Goal: Task Accomplishment & Management: Manage account settings

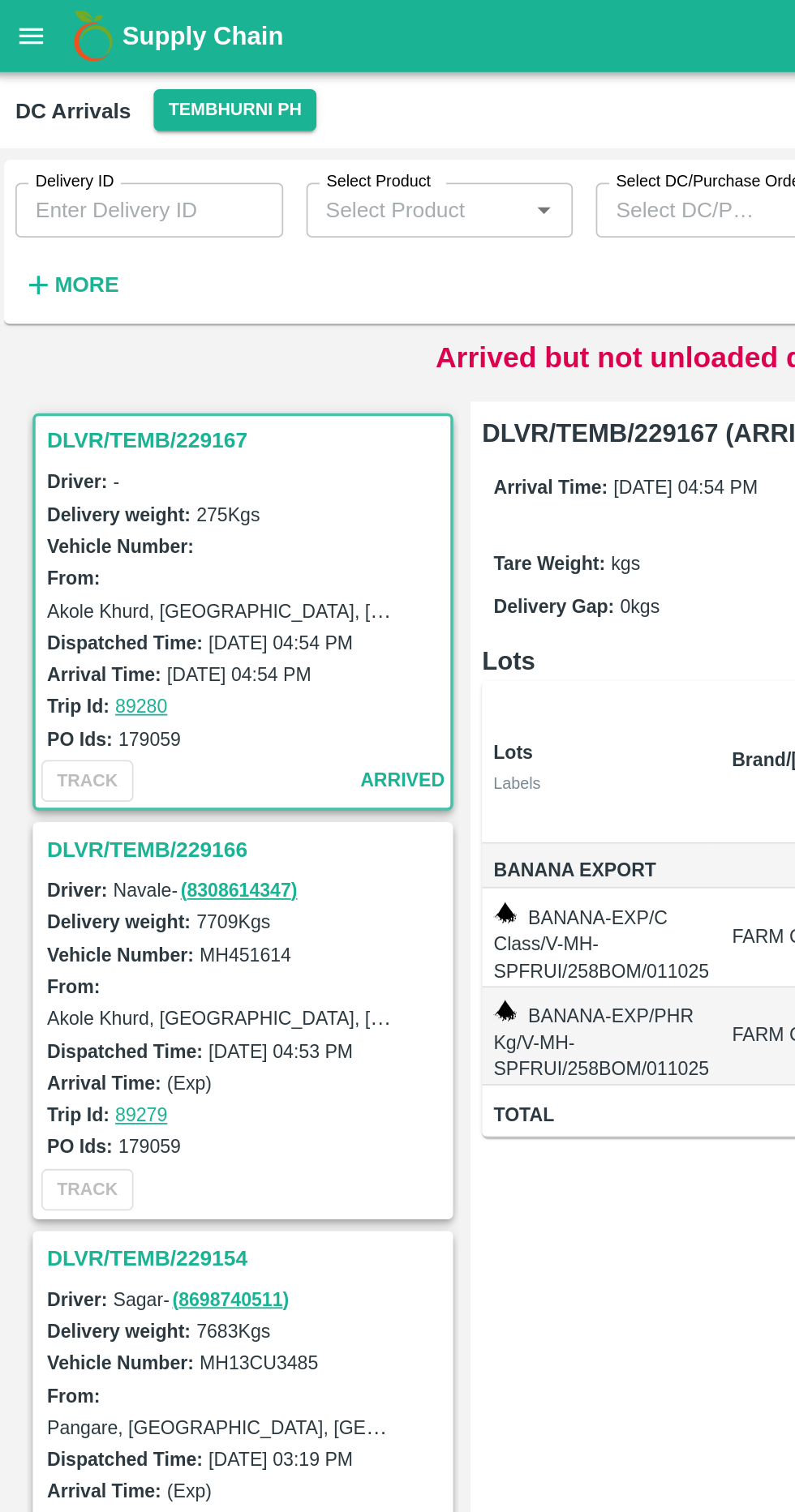
click at [63, 162] on strong "More" at bounding box center [53, 160] width 36 height 13
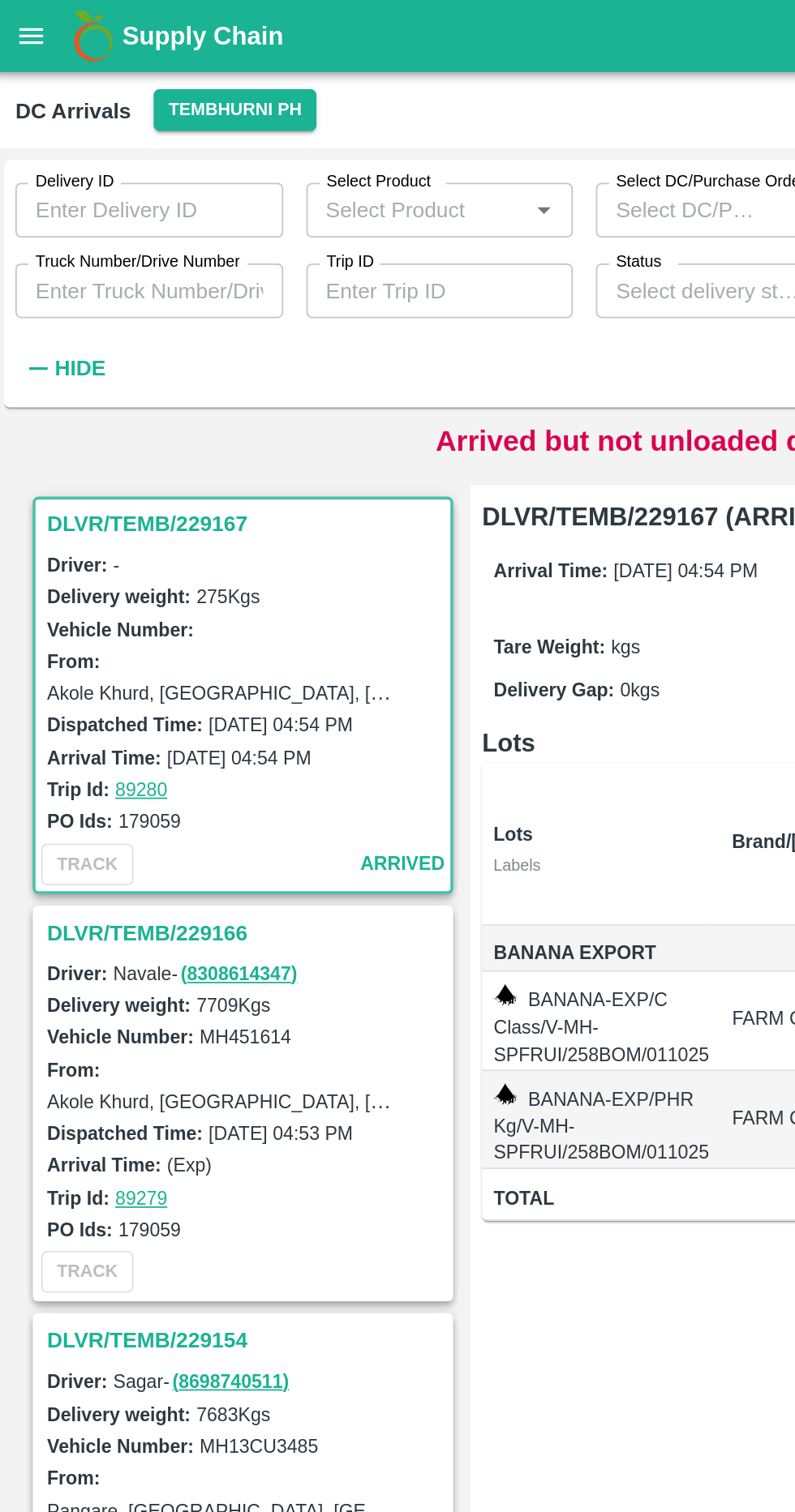
click at [108, 163] on input "Truck Number/Drive Number" at bounding box center [88, 164] width 151 height 31
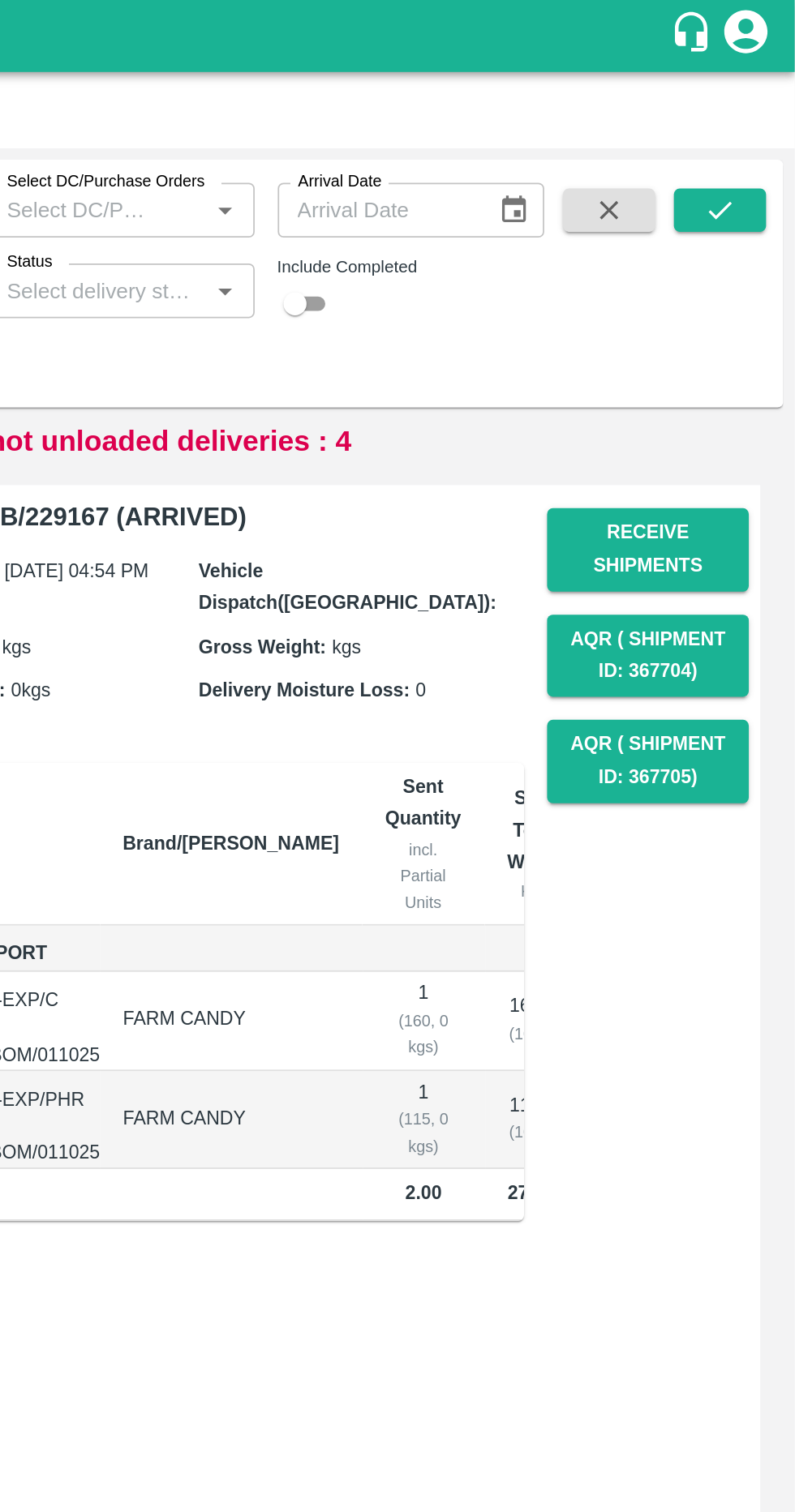
type input "1614"
click at [768, 127] on button "submit" at bounding box center [753, 118] width 52 height 24
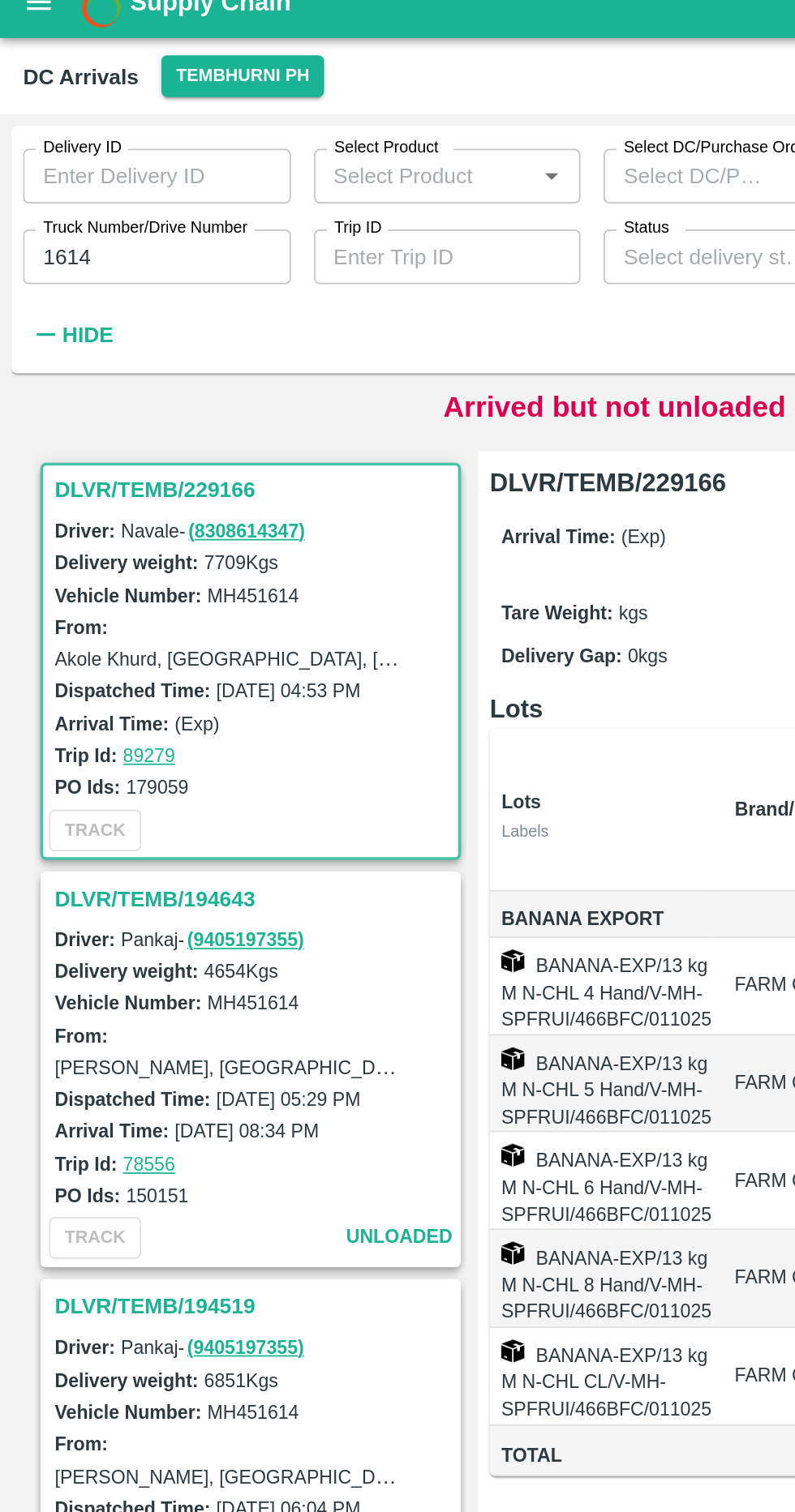
click at [48, 295] on h3 "DLVR/TEMB/229166" at bounding box center [144, 295] width 226 height 21
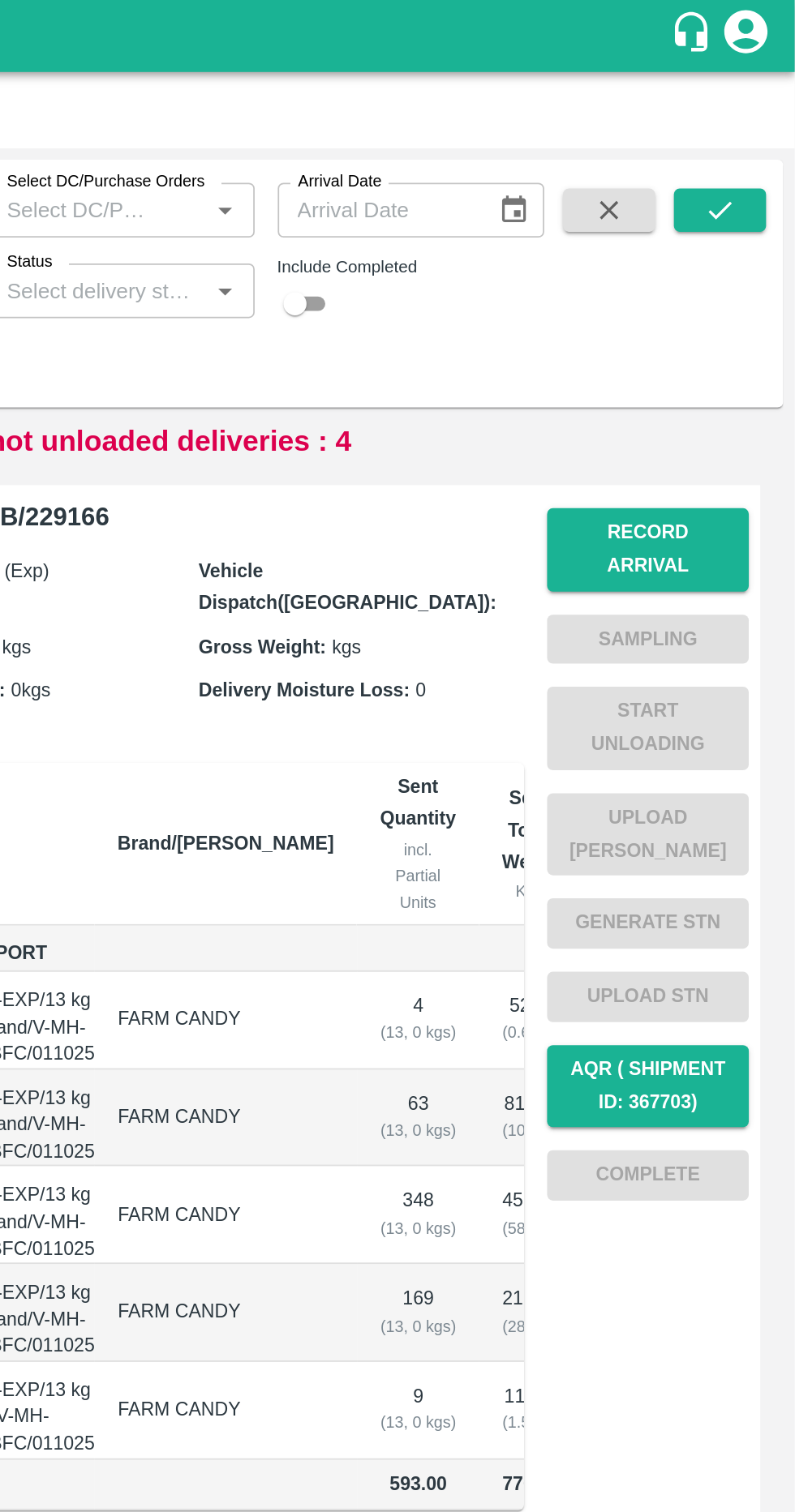
click at [688, 296] on button "Record Arrival" at bounding box center [712, 310] width 113 height 47
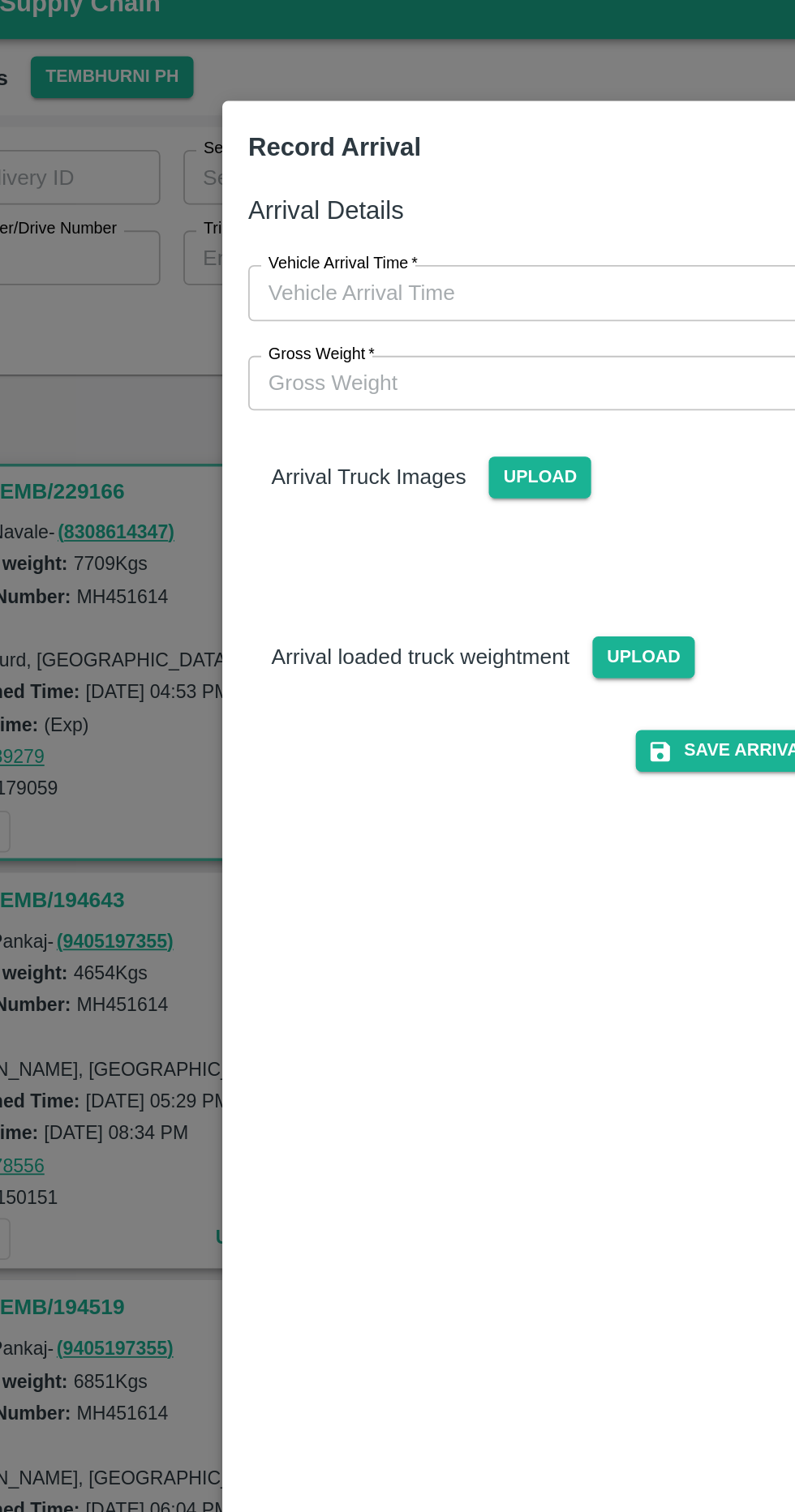
click at [370, 288] on span "Upload" at bounding box center [377, 287] width 58 height 23
click at [0, 0] on input "Upload" at bounding box center [0, 0] width 0 height 0
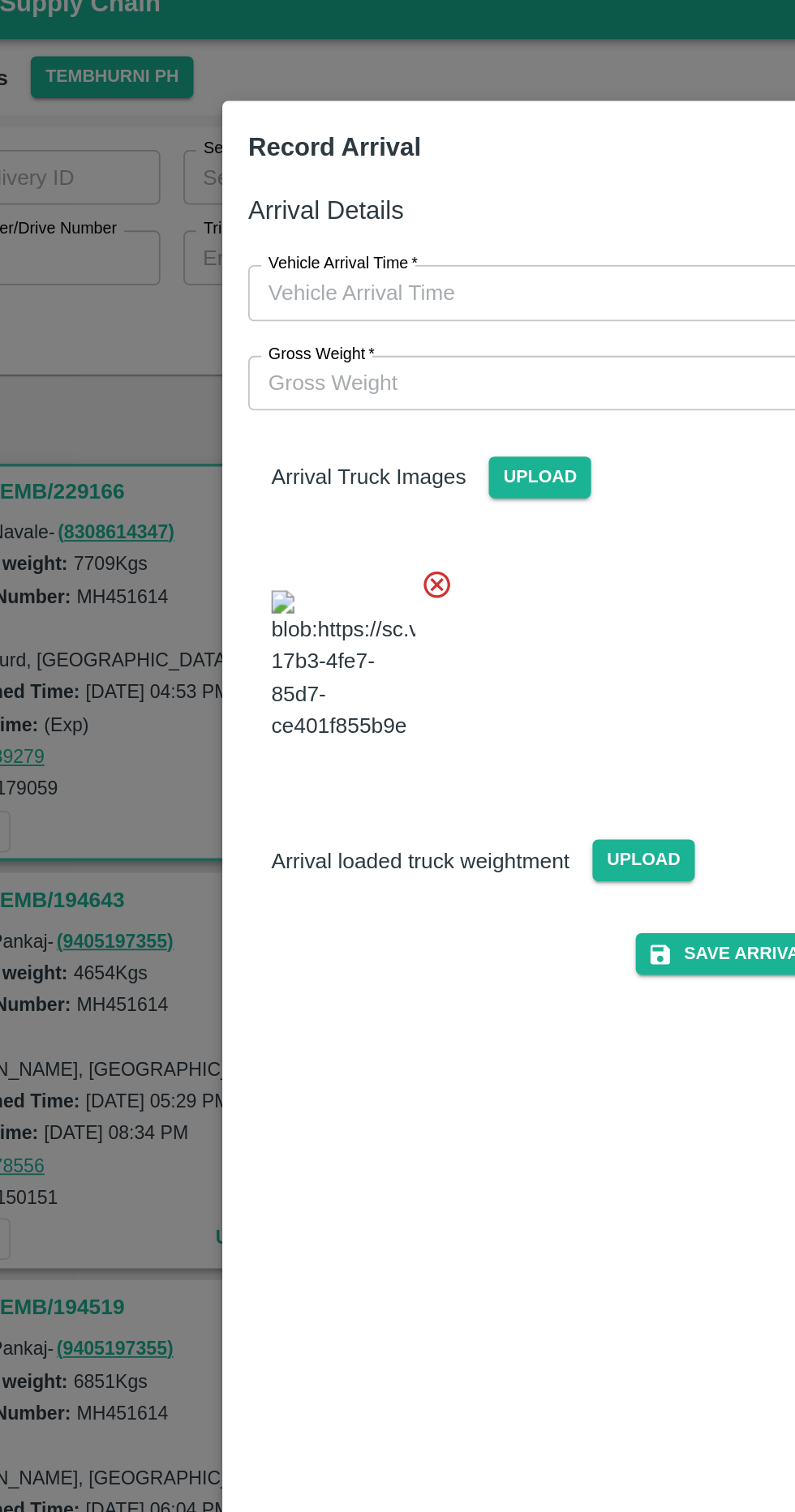
click at [452, 515] on span "Upload" at bounding box center [436, 503] width 58 height 23
click at [0, 0] on input "Upload" at bounding box center [0, 0] width 0 height 0
click at [454, 181] on input "Vehicle Arrival Time   *" at bounding box center [391, 183] width 357 height 31
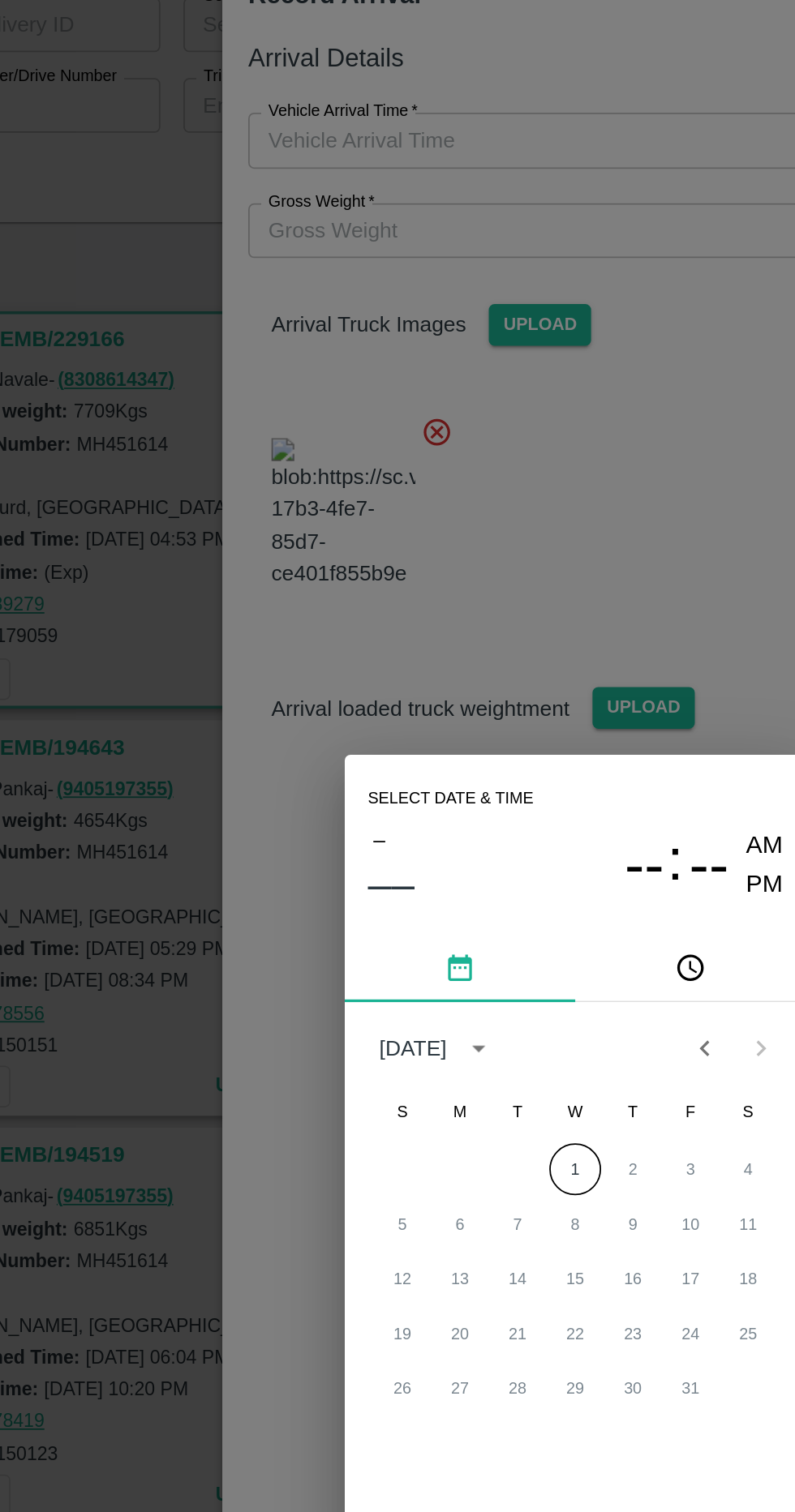
click at [396, 778] on button "1" at bounding box center [397, 763] width 29 height 29
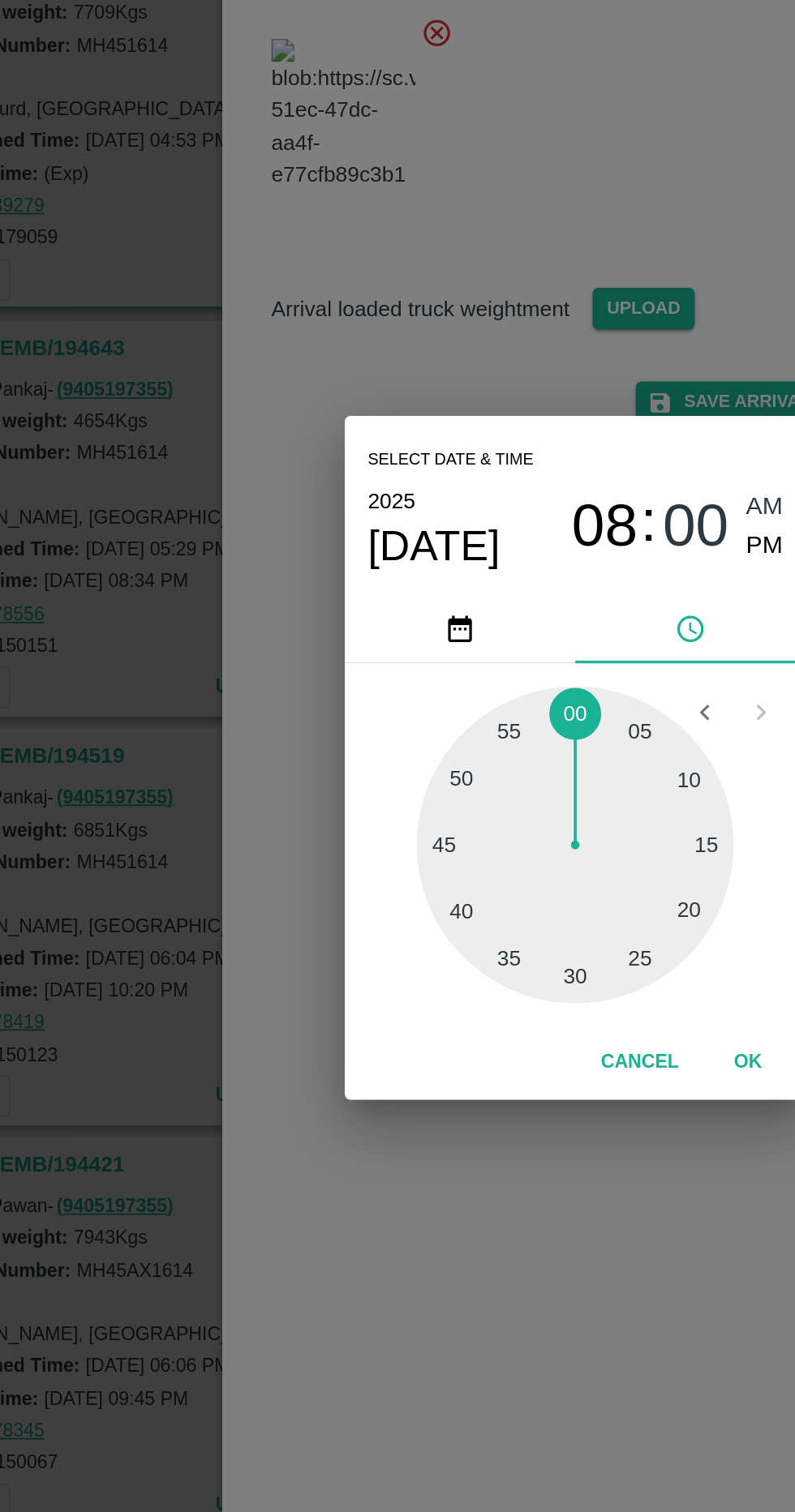
click at [424, 645] on span "08" at bounding box center [414, 626] width 37 height 39
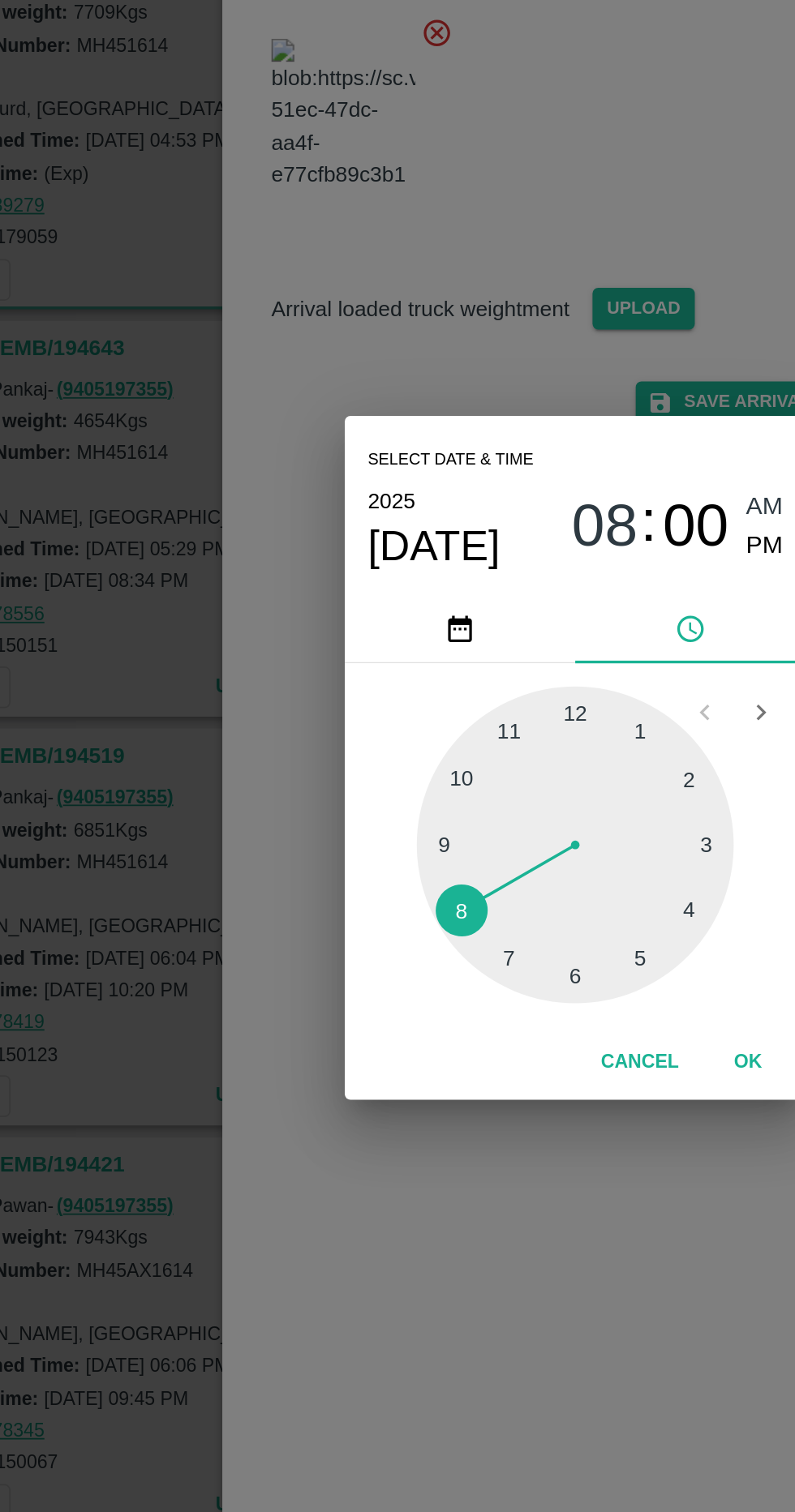
click at [433, 894] on div at bounding box center [397, 805] width 179 height 179
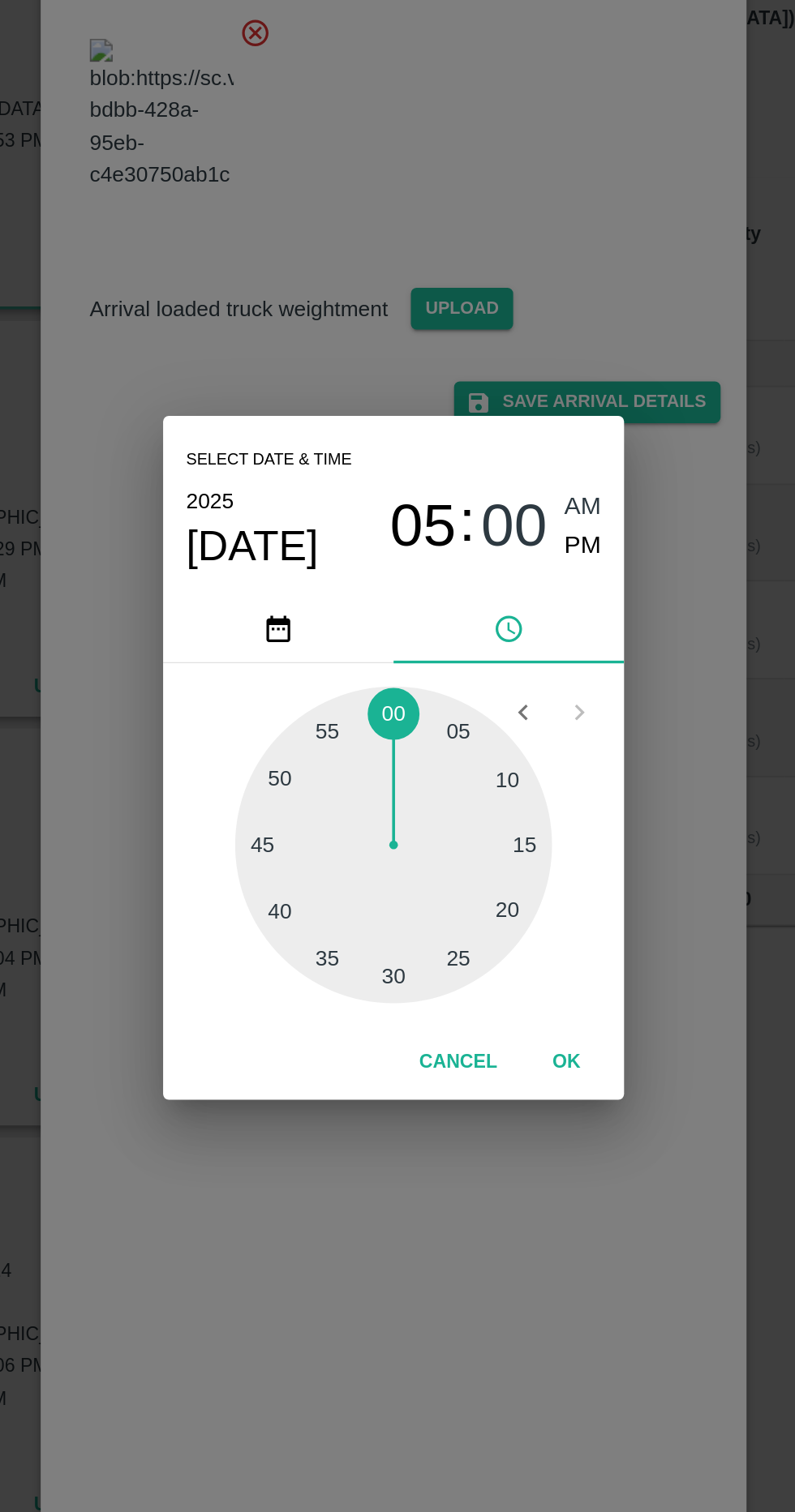
click at [507, 648] on span "PM" at bounding box center [504, 637] width 21 height 22
type input "01/10/2025 05:00 PM"
click at [499, 648] on span "PM" at bounding box center [504, 637] width 21 height 22
click at [515, 942] on button "OK" at bounding box center [494, 928] width 52 height 29
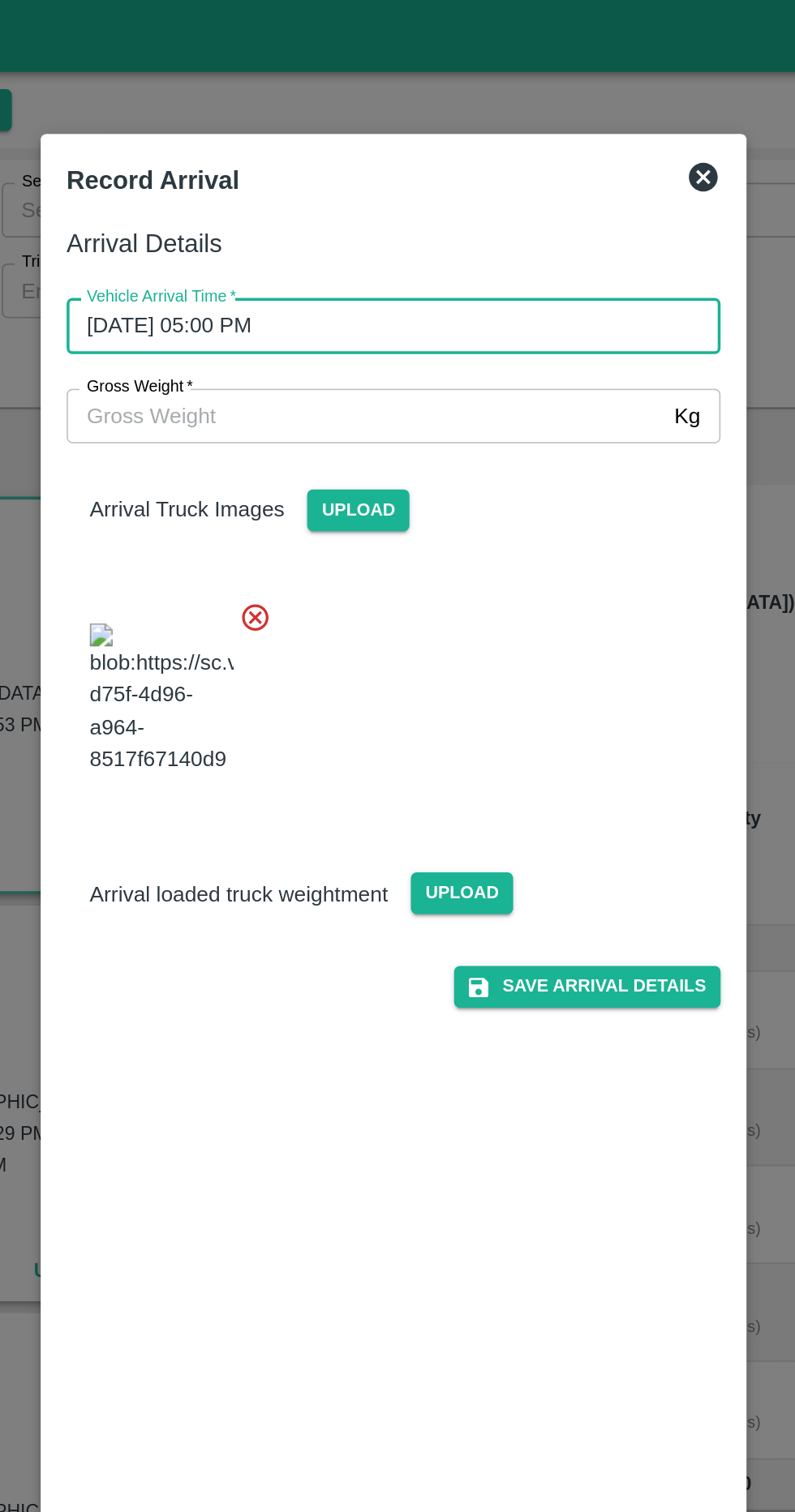
click at [518, 237] on input "Gross Weight   *" at bounding box center [381, 234] width 336 height 31
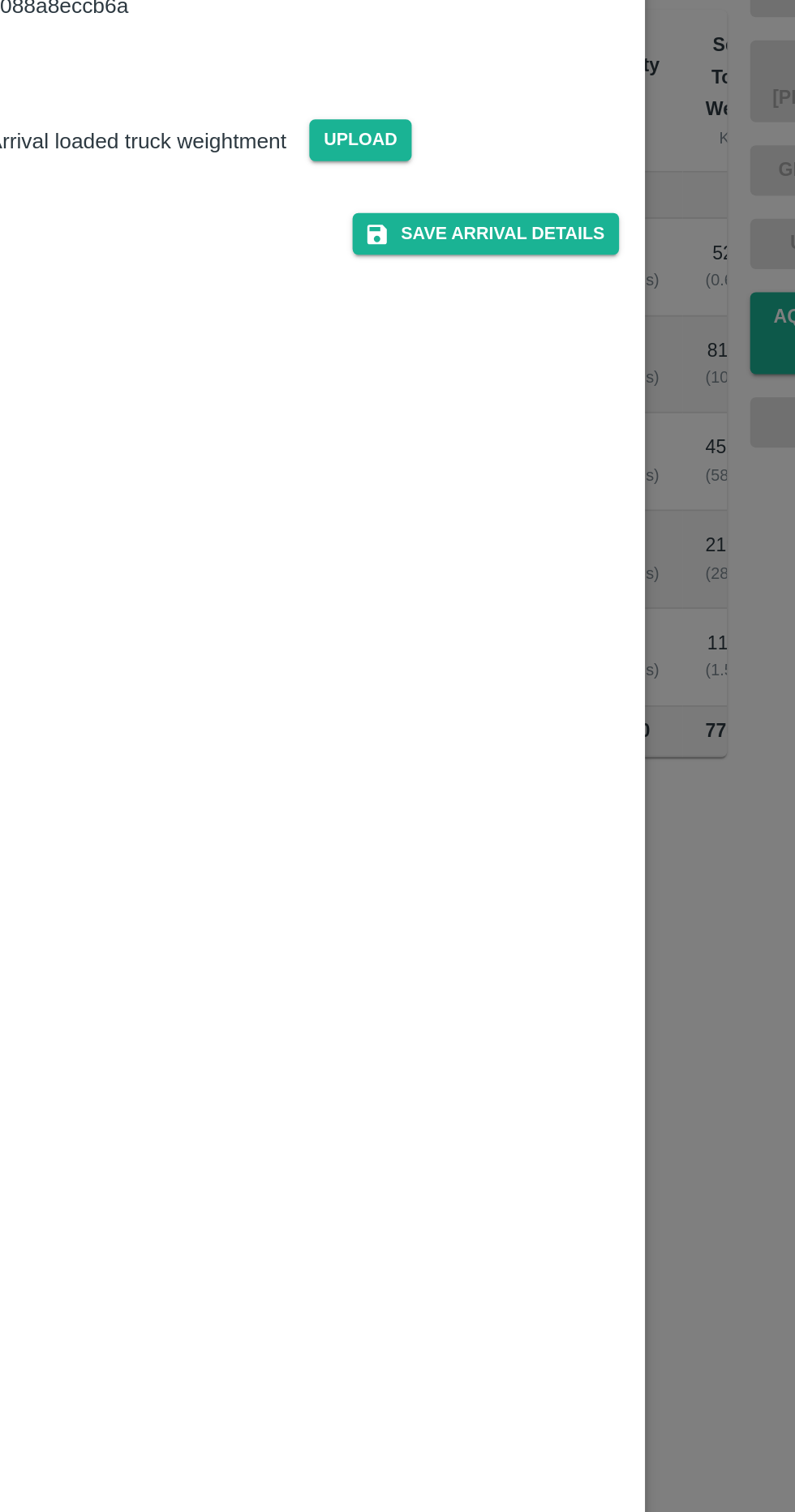
type input "13310"
click at [536, 567] on button "Save Arrival Details" at bounding box center [506, 555] width 150 height 23
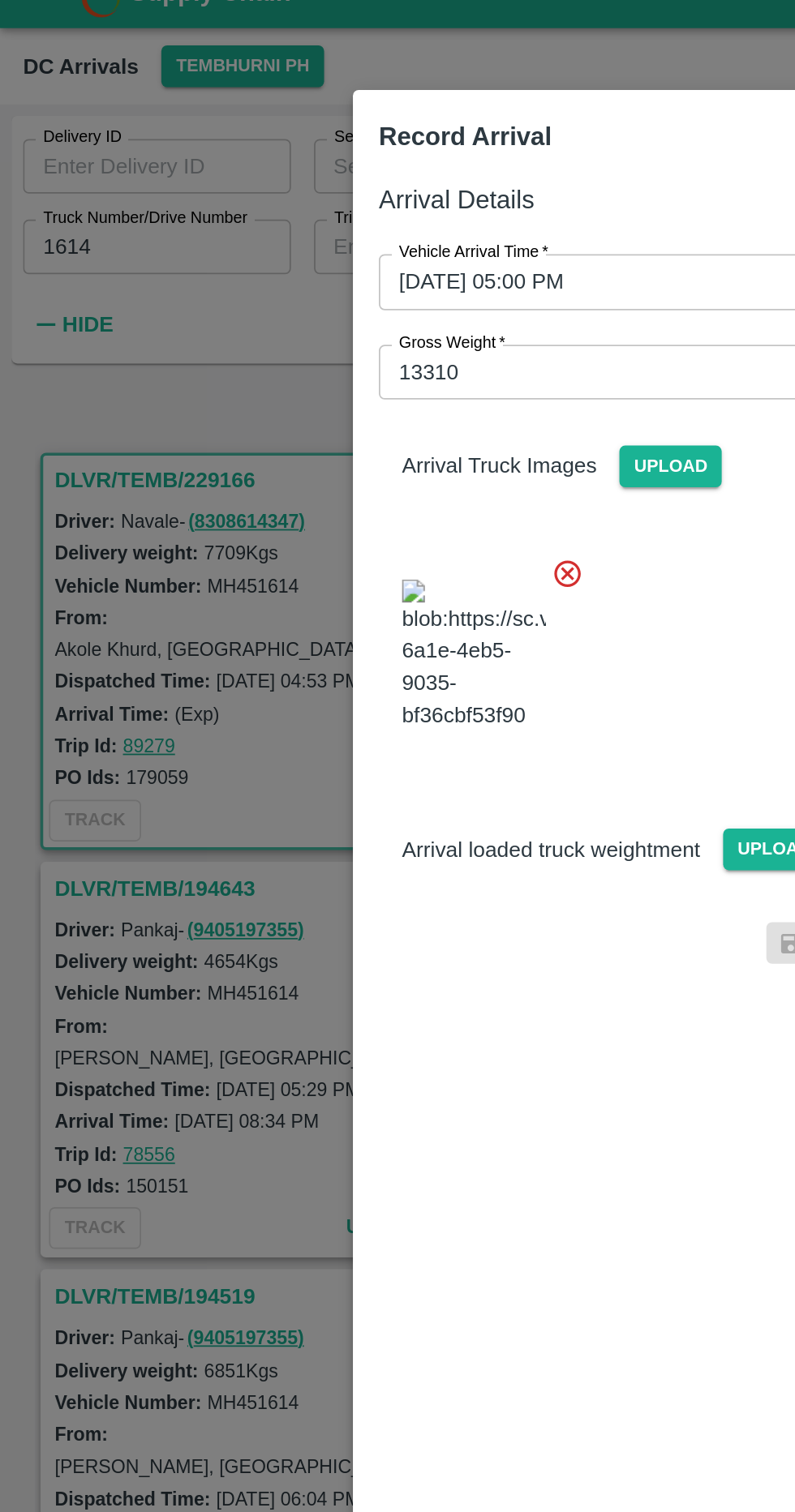
click at [376, 286] on span "Upload" at bounding box center [377, 287] width 58 height 23
click at [0, 0] on input "Upload" at bounding box center [0, 0] width 0 height 0
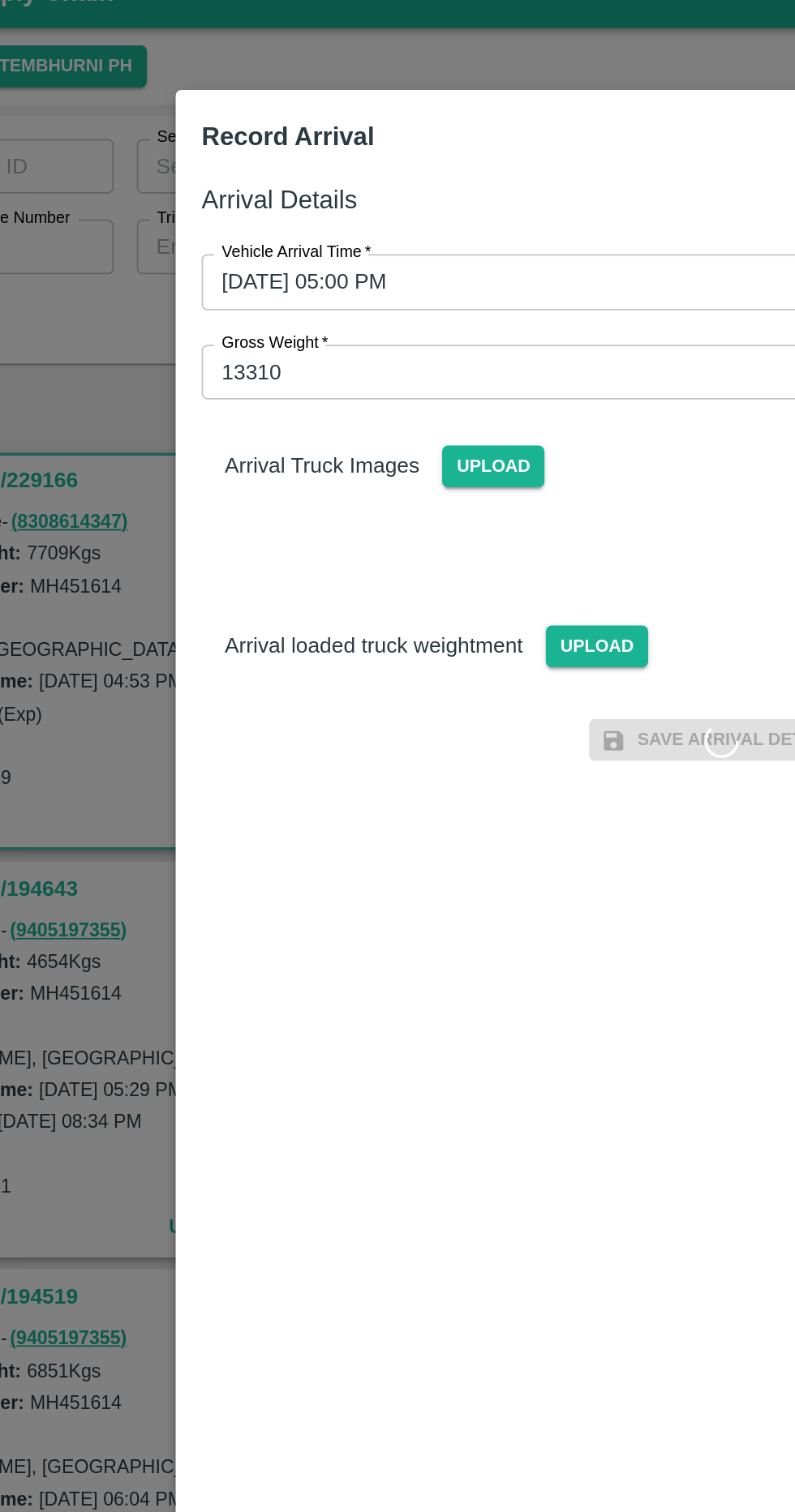
click at [379, 284] on span "Upload" at bounding box center [377, 287] width 58 height 23
click at [0, 0] on input "Upload" at bounding box center [0, 0] width 0 height 0
click at [455, 383] on span "Upload" at bounding box center [436, 388] width 58 height 23
click at [0, 0] on input "Upload" at bounding box center [0, 0] width 0 height 0
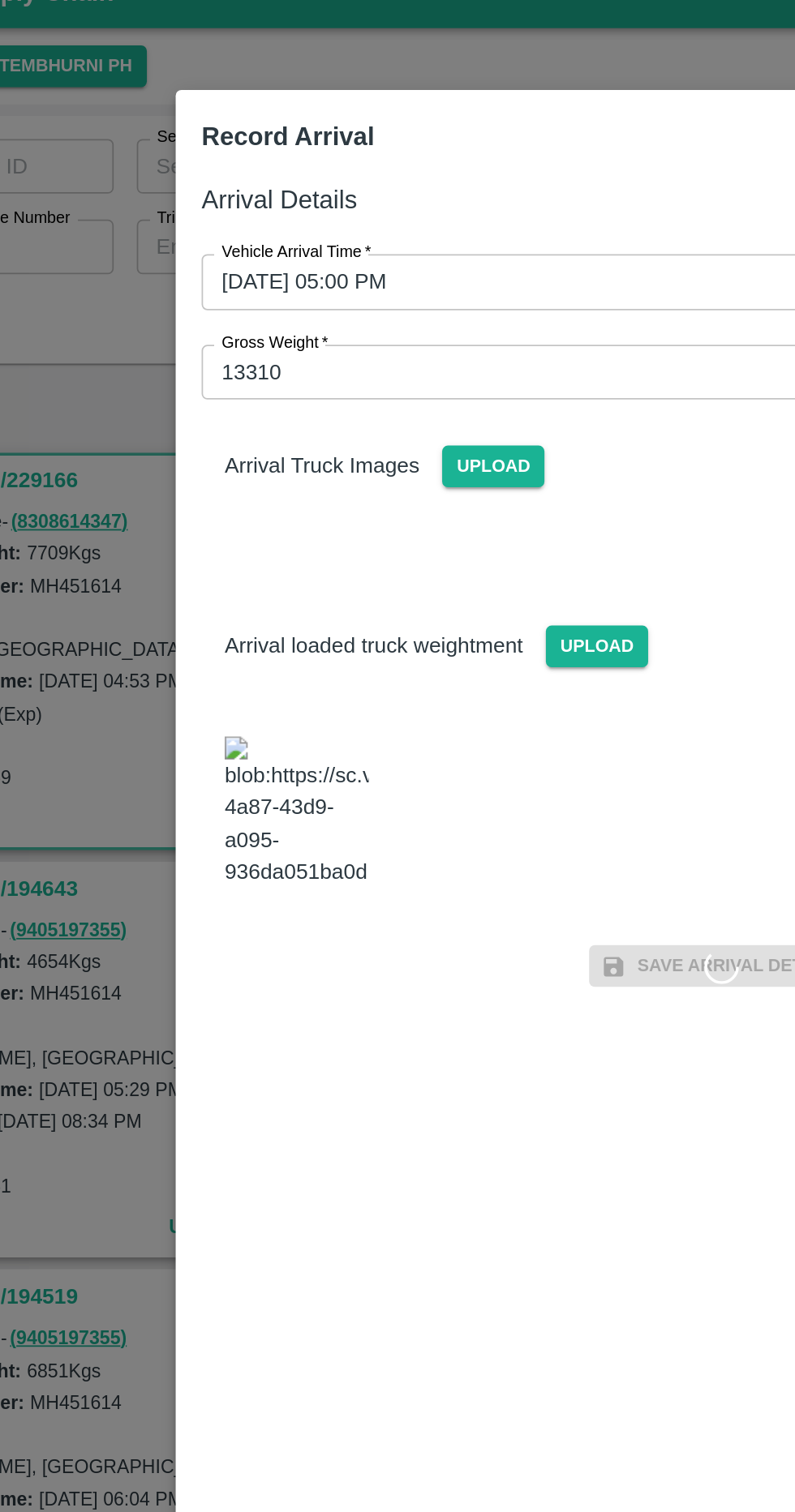
click at [402, 287] on span "Upload" at bounding box center [377, 287] width 58 height 23
click at [0, 0] on input "Upload" at bounding box center [0, 0] width 0 height 0
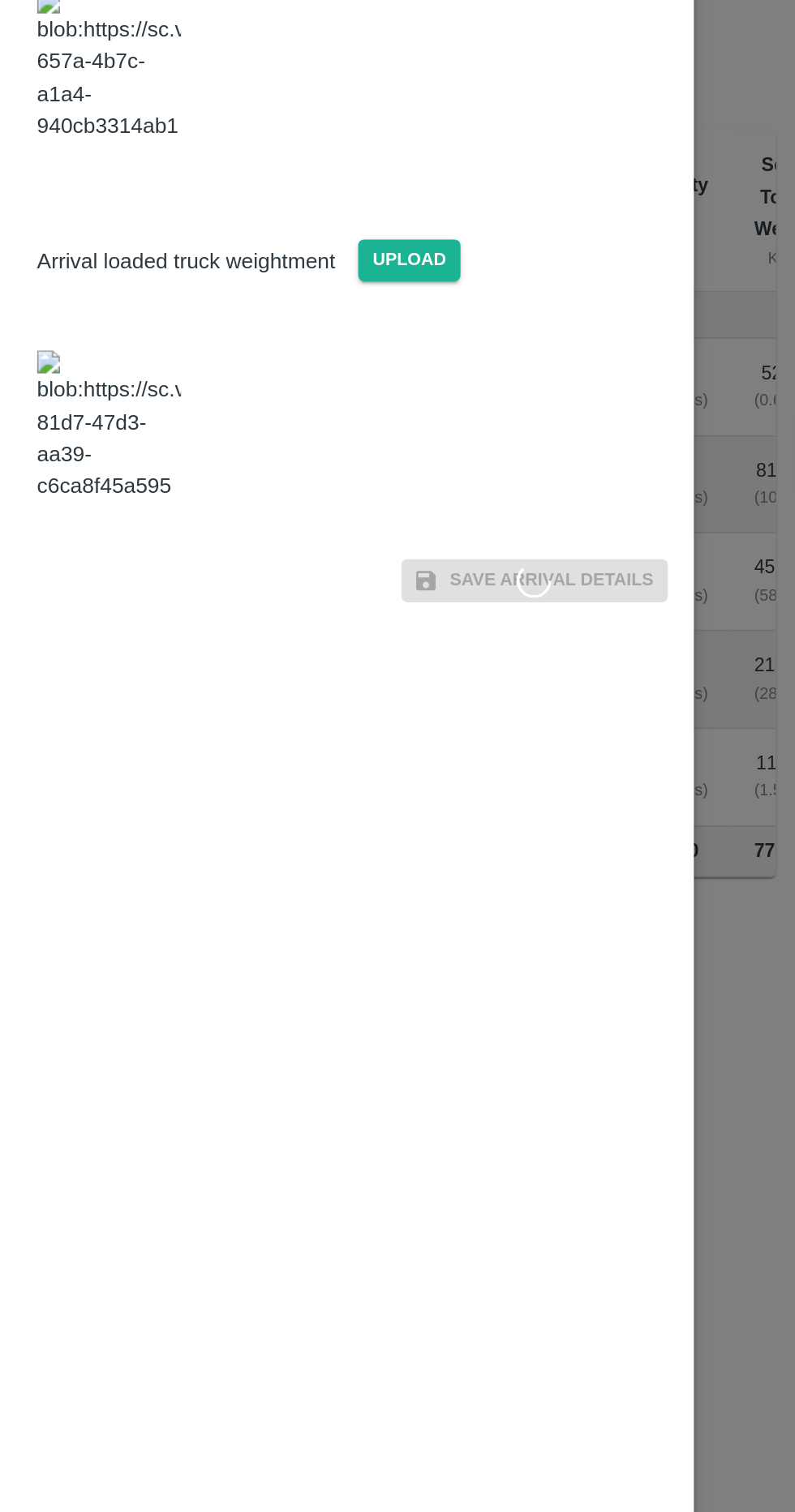
click at [254, 639] on img at bounding box center [267, 596] width 81 height 85
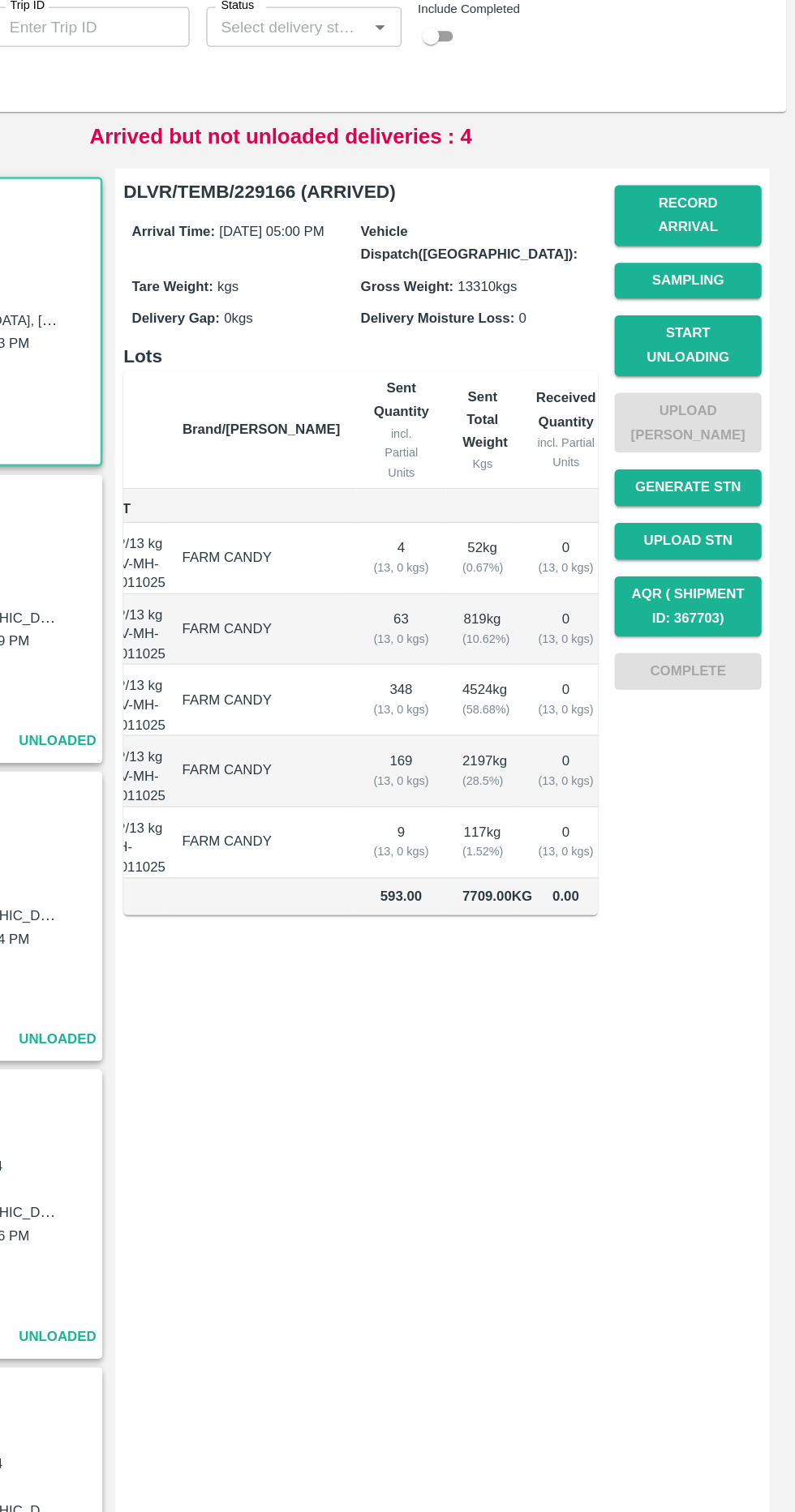
click at [741, 305] on button "Record Arrival" at bounding box center [712, 310] width 113 height 47
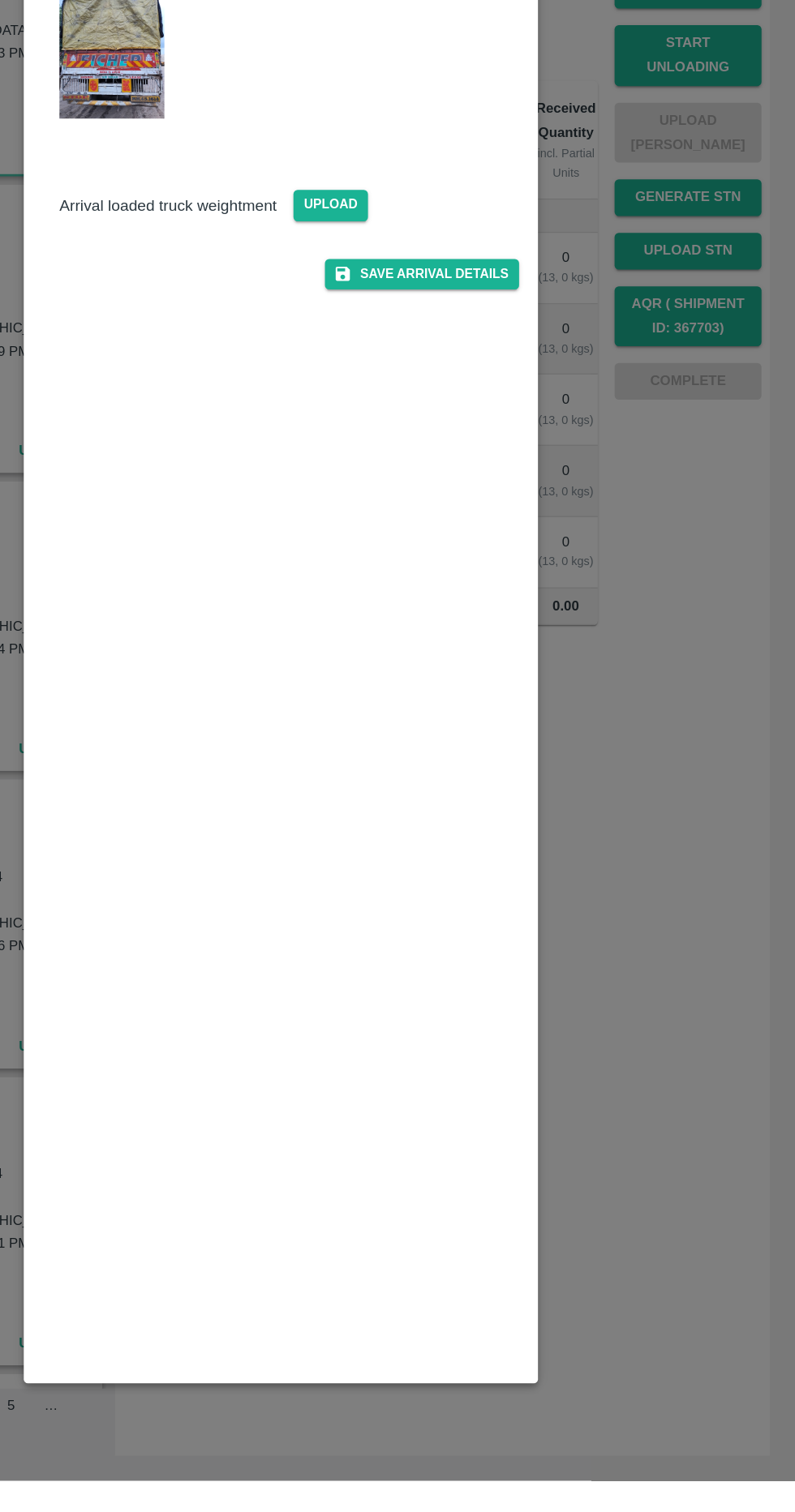
click at [275, 425] on img at bounding box center [267, 404] width 81 height 107
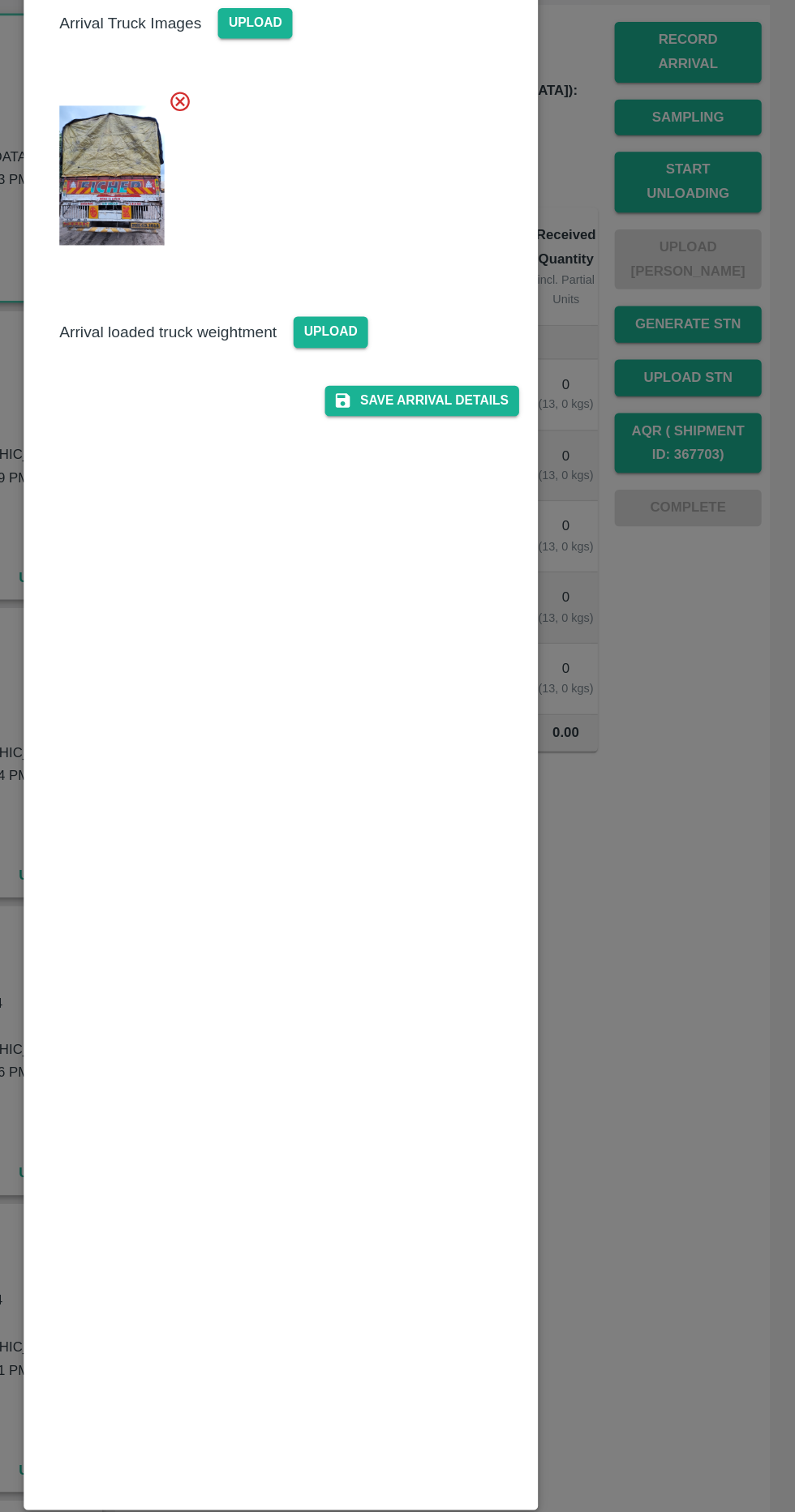
click at [285, 394] on img at bounding box center [267, 404] width 81 height 107
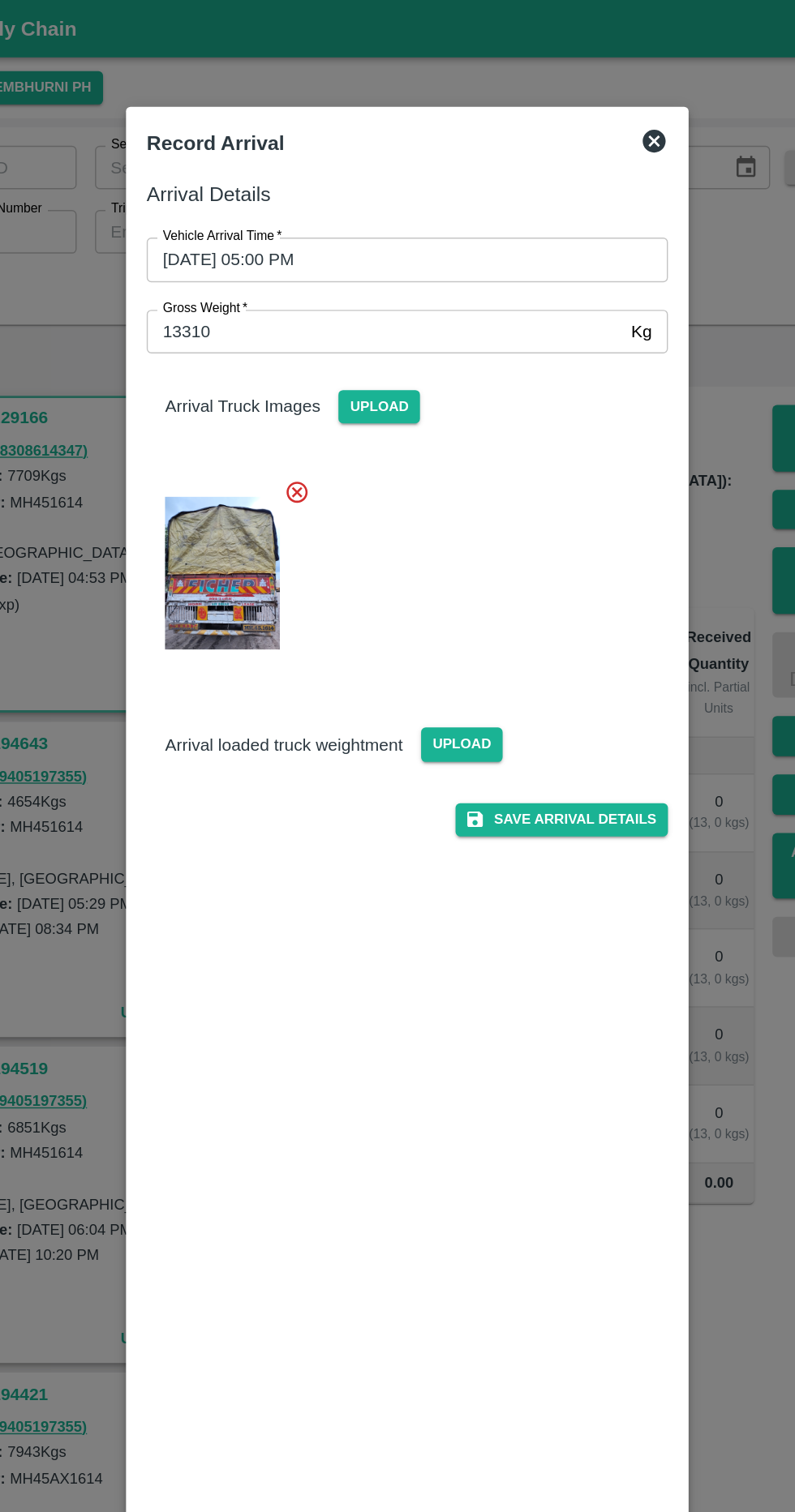
click at [566, 100] on icon at bounding box center [571, 99] width 16 height 16
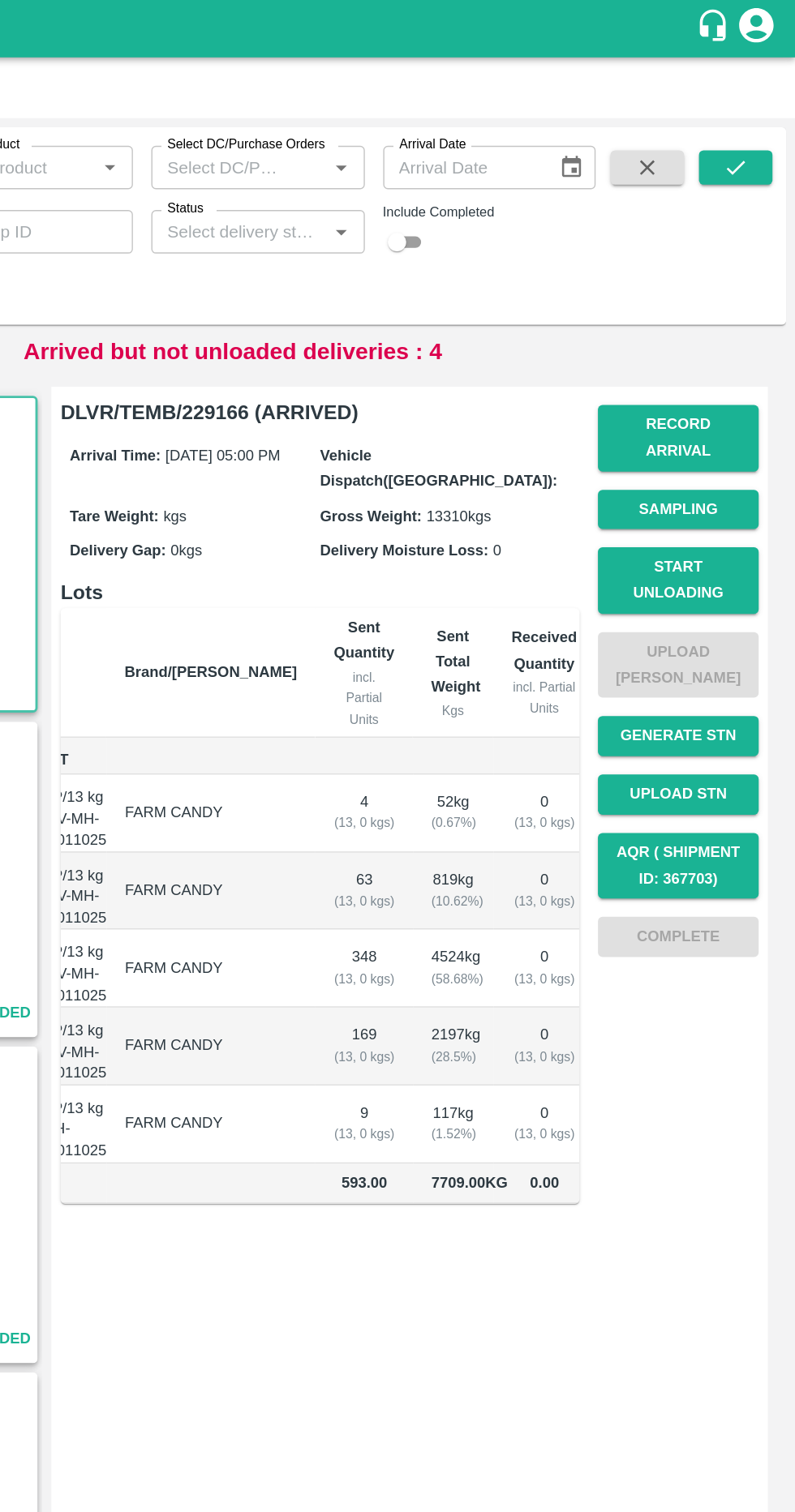
click at [760, 292] on button "Record Arrival" at bounding box center [712, 310] width 113 height 47
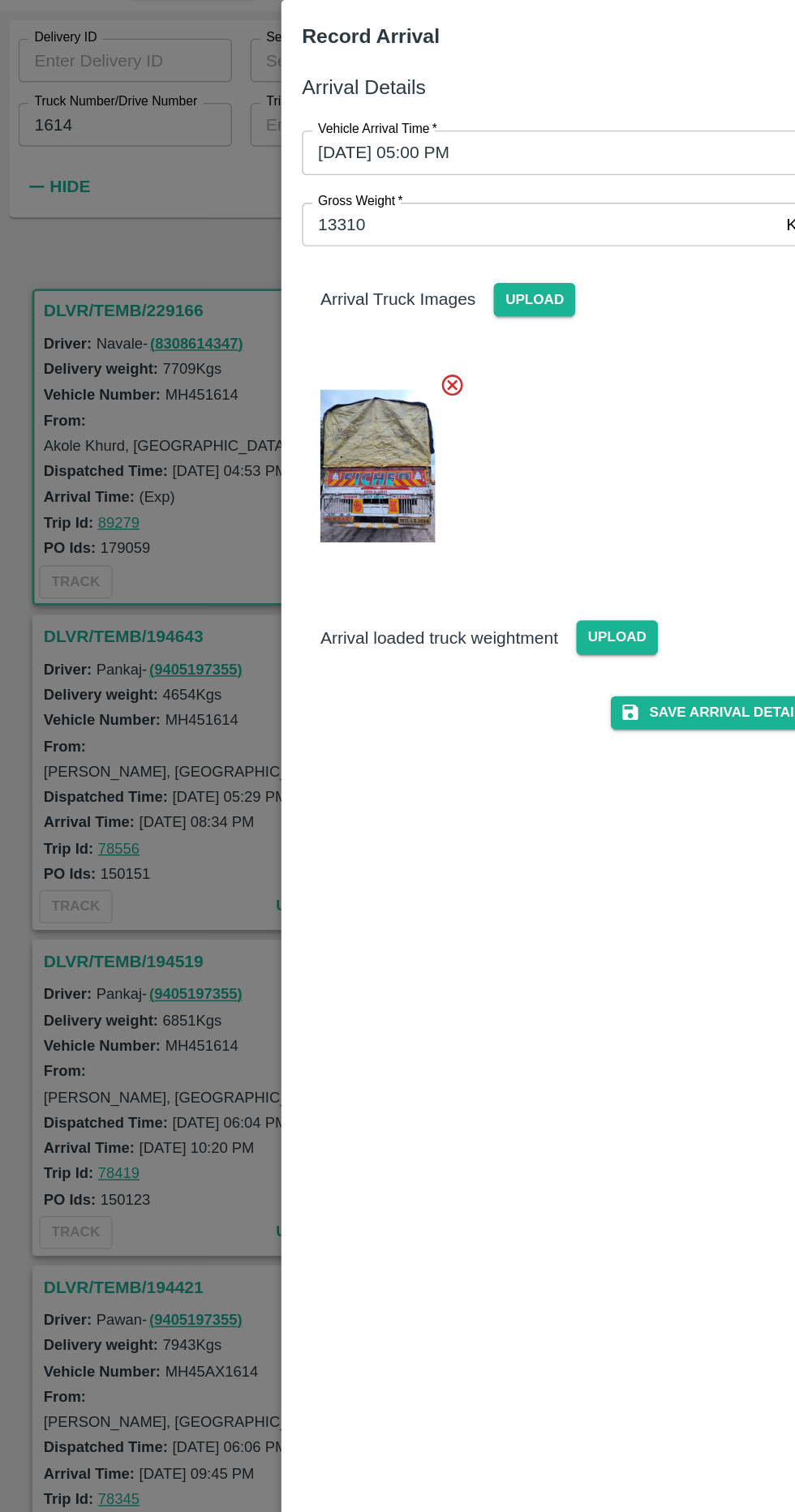
click at [435, 525] on span "Upload" at bounding box center [436, 526] width 58 height 23
click at [0, 0] on input "Upload" at bounding box center [0, 0] width 0 height 0
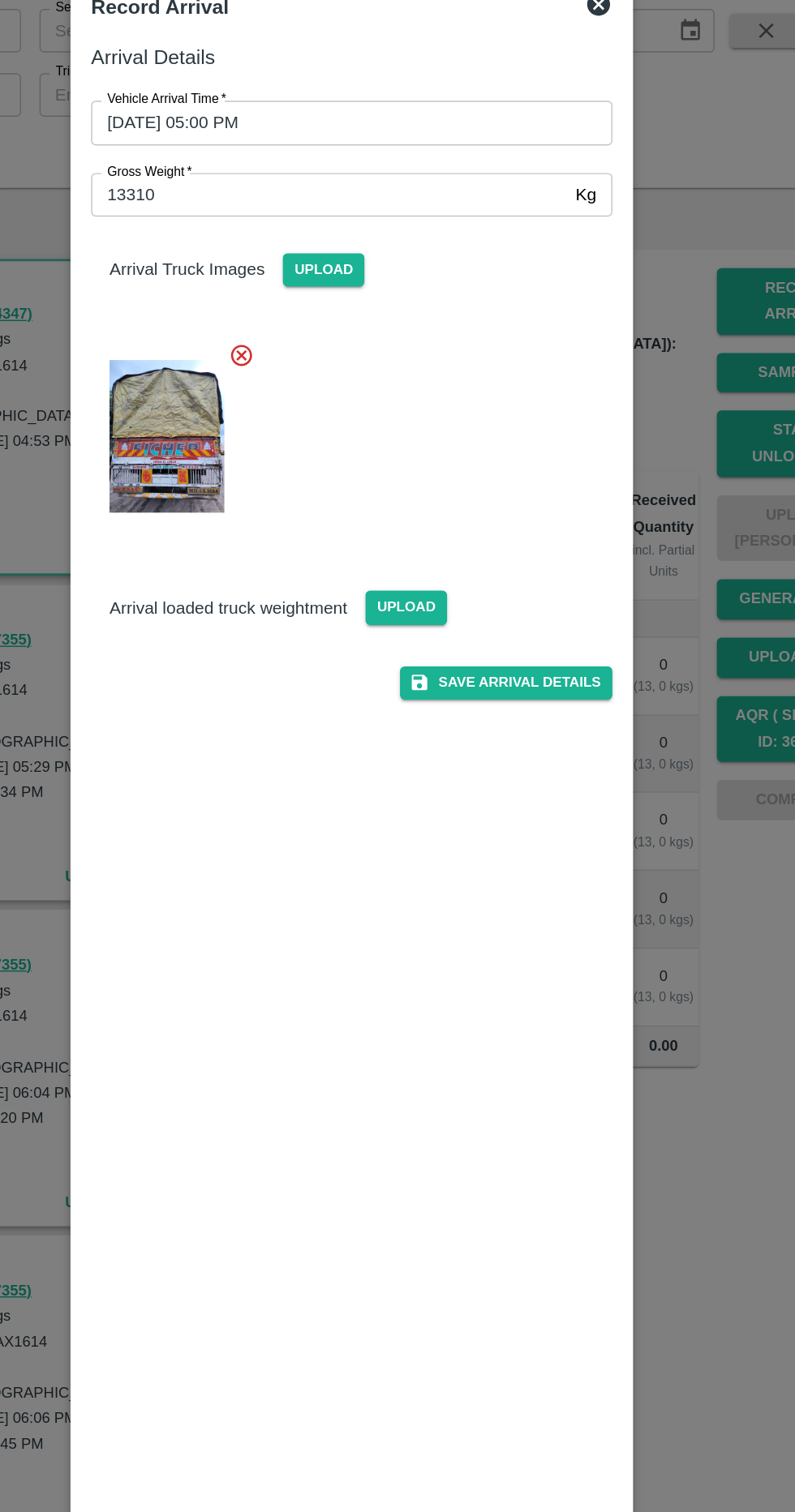
click at [444, 528] on span "Upload" at bounding box center [436, 526] width 58 height 23
click at [0, 0] on input "Upload" at bounding box center [0, 0] width 0 height 0
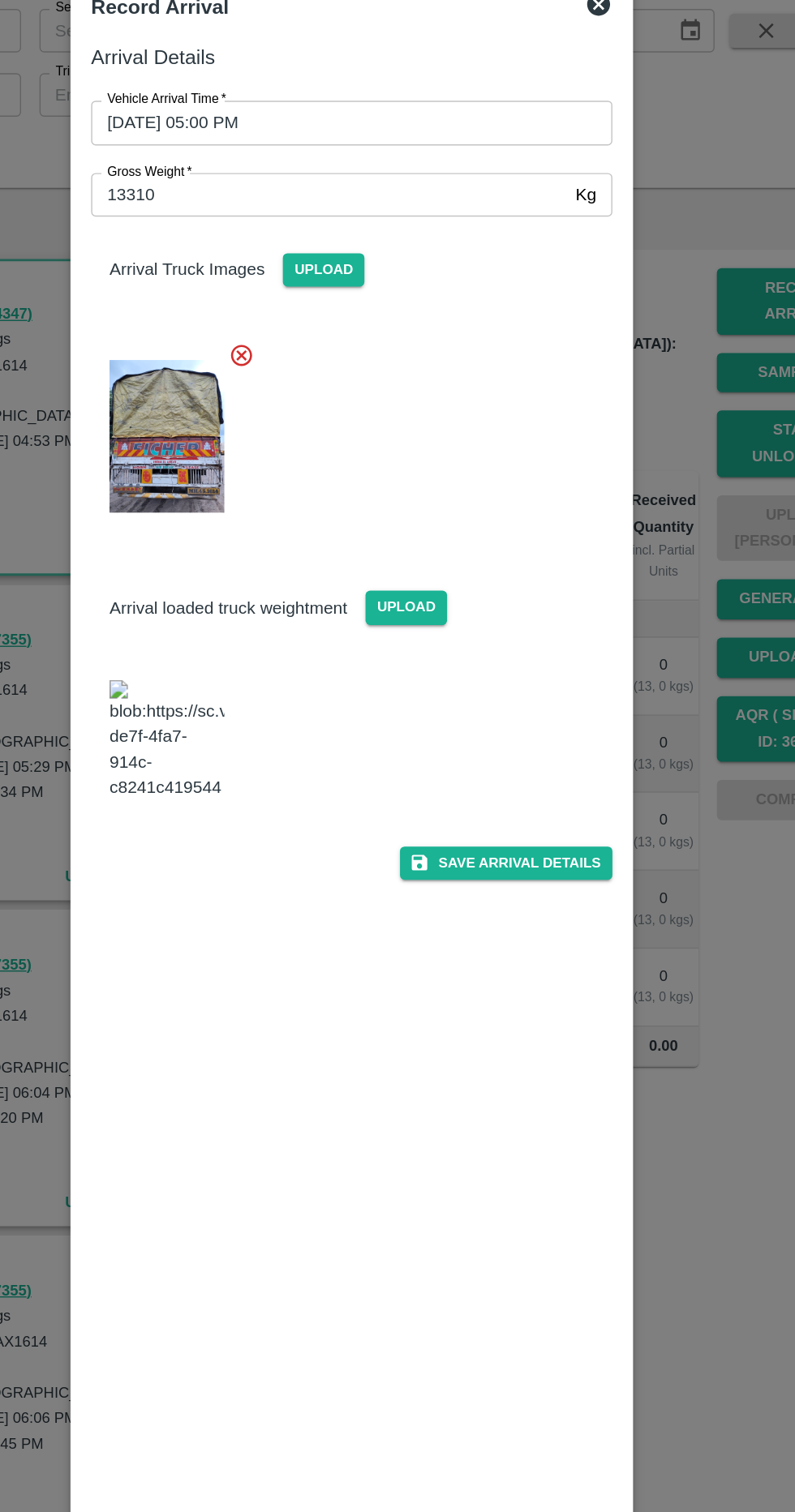
click at [273, 600] on img at bounding box center [267, 619] width 81 height 85
click at [274, 404] on img at bounding box center [267, 404] width 81 height 107
click at [548, 695] on button "Save Arrival Details" at bounding box center [506, 706] width 150 height 23
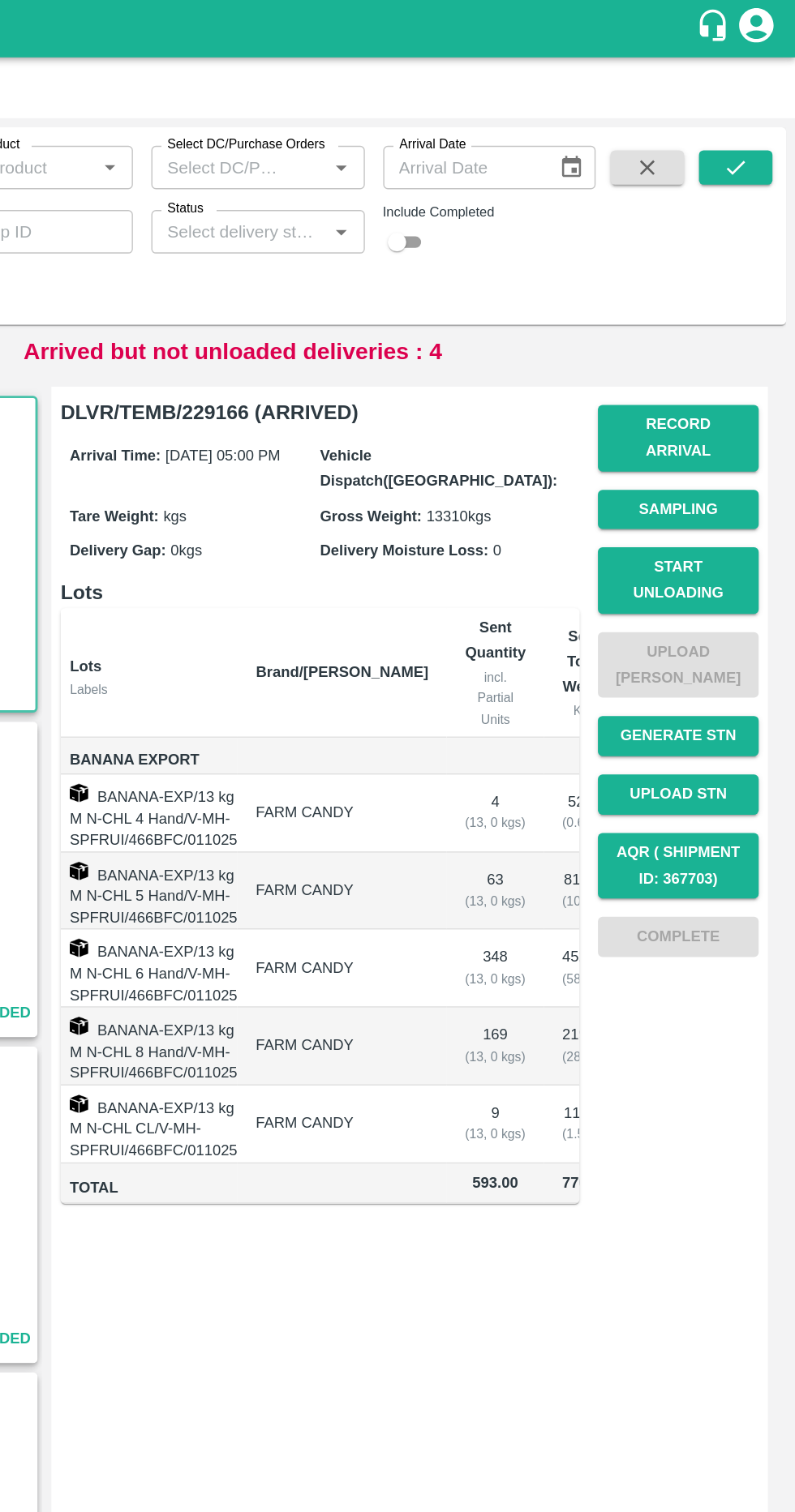
click at [761, 390] on button "Start Unloading" at bounding box center [712, 410] width 113 height 47
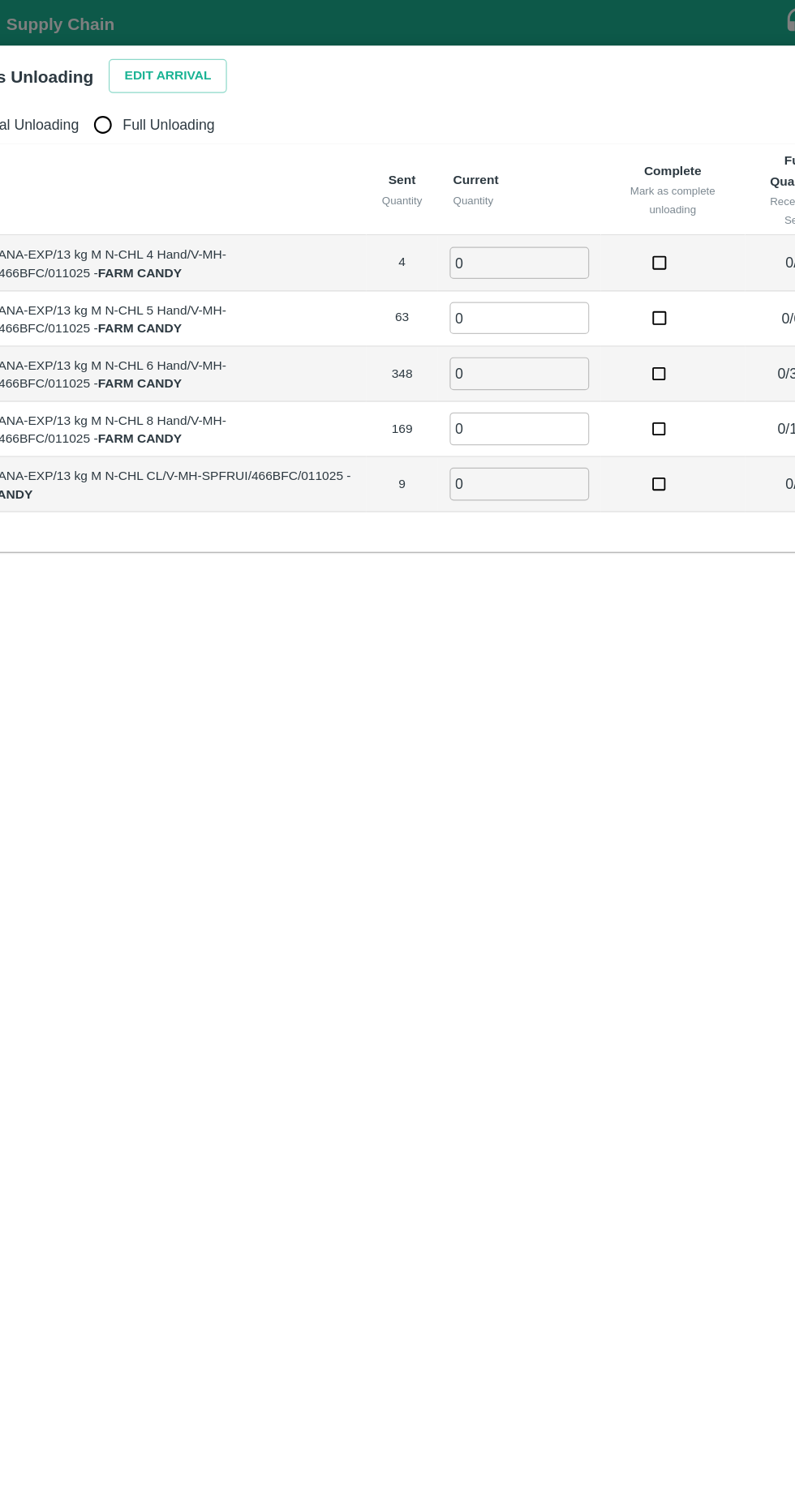
click at [197, 49] on div "Edit Arrival" at bounding box center [206, 60] width 106 height 35
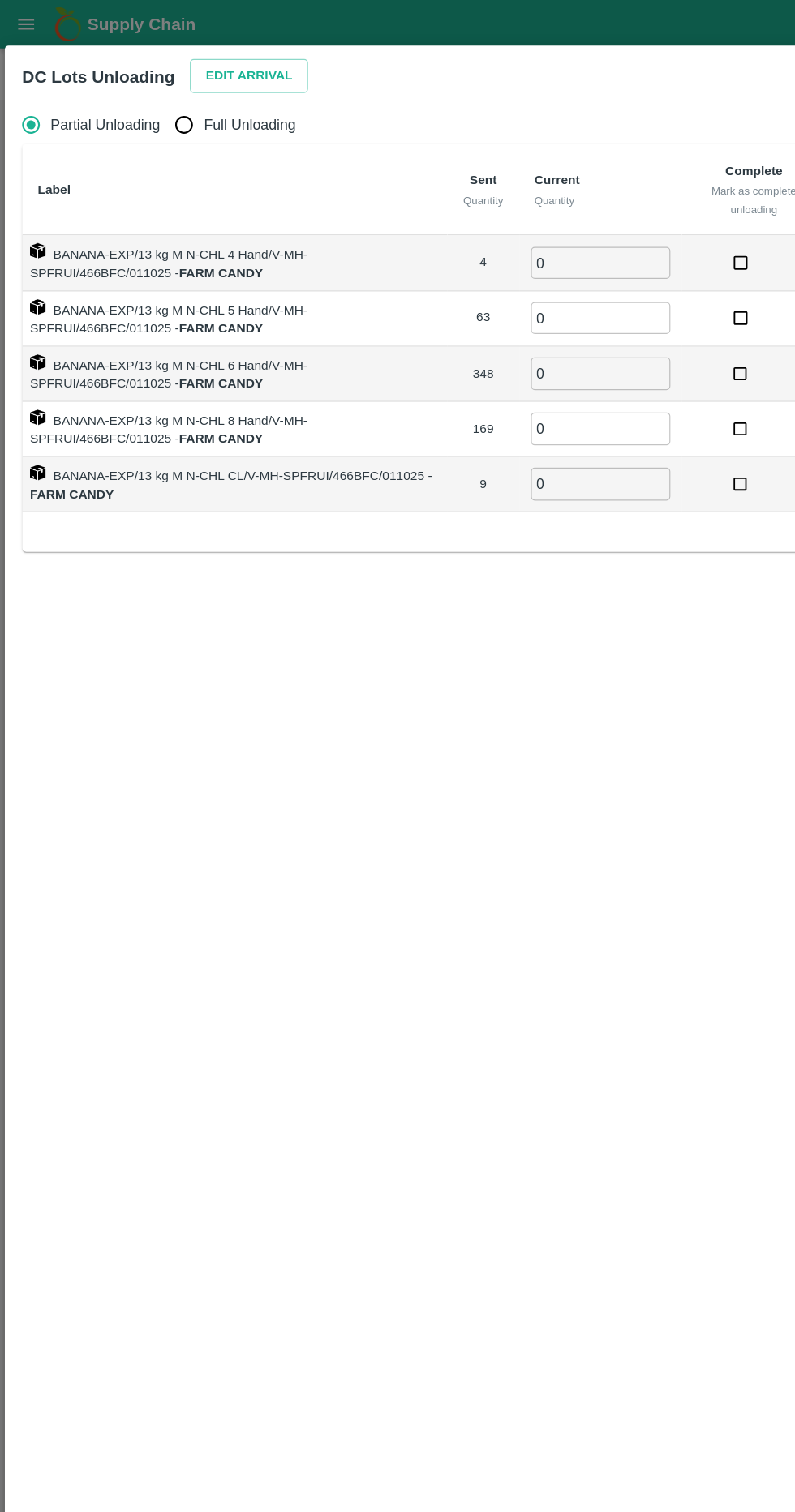
click at [163, 111] on input "Full Unloading" at bounding box center [154, 104] width 33 height 33
radio input "true"
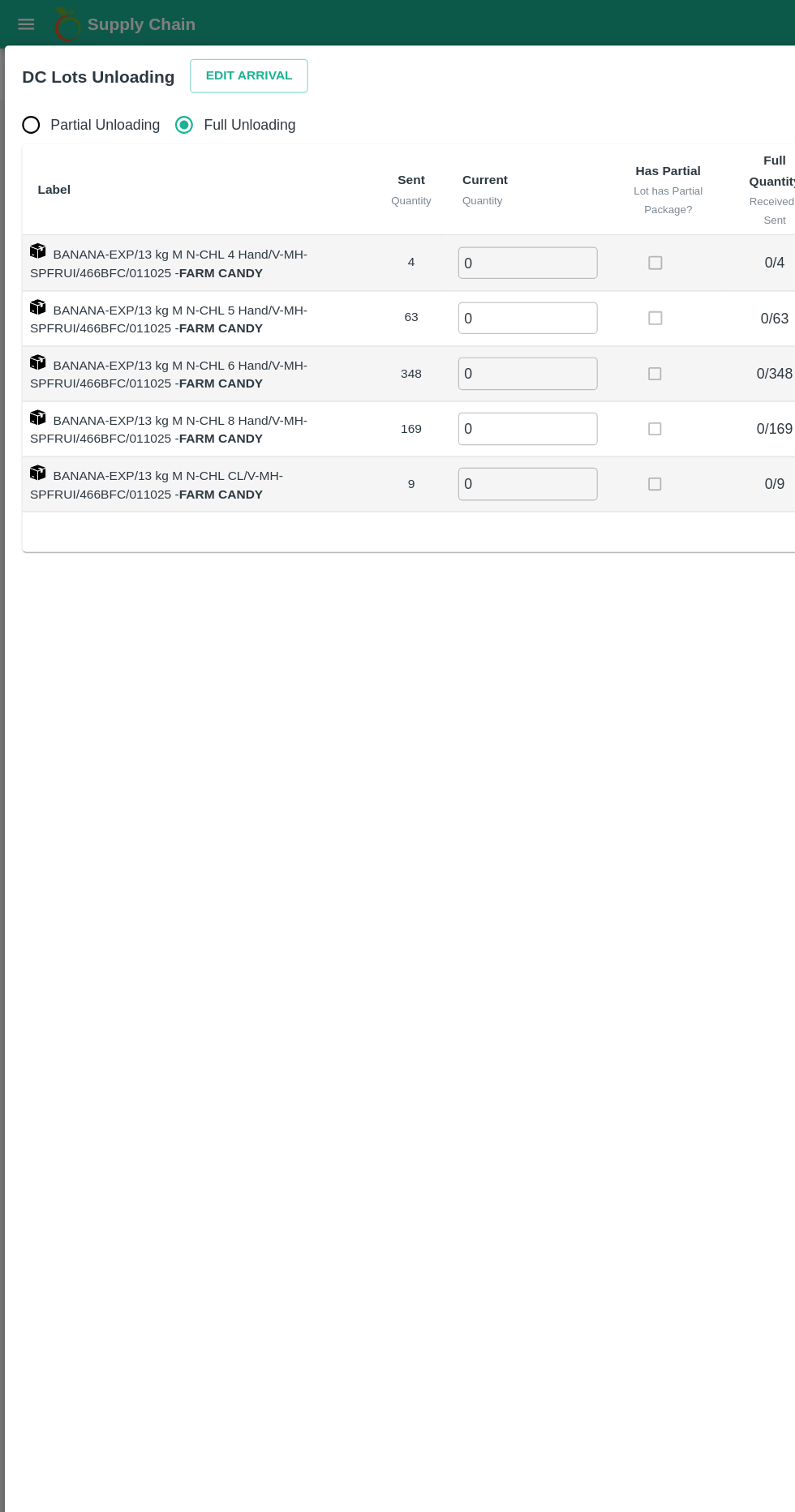
click at [205, 59] on button "Edit Arrival" at bounding box center [208, 64] width 99 height 29
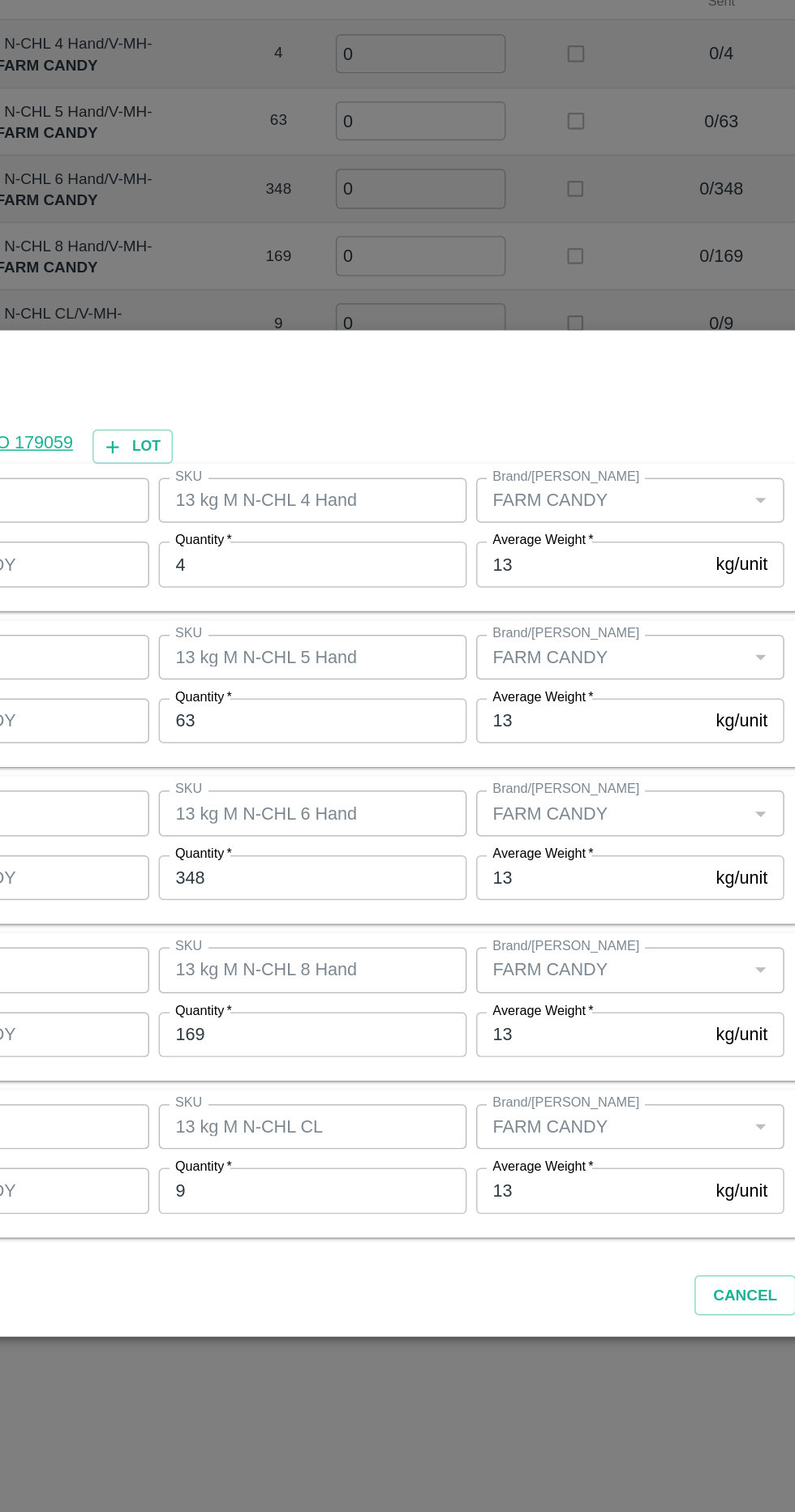
click at [308, 679] on input "63" at bounding box center [368, 678] width 212 height 31
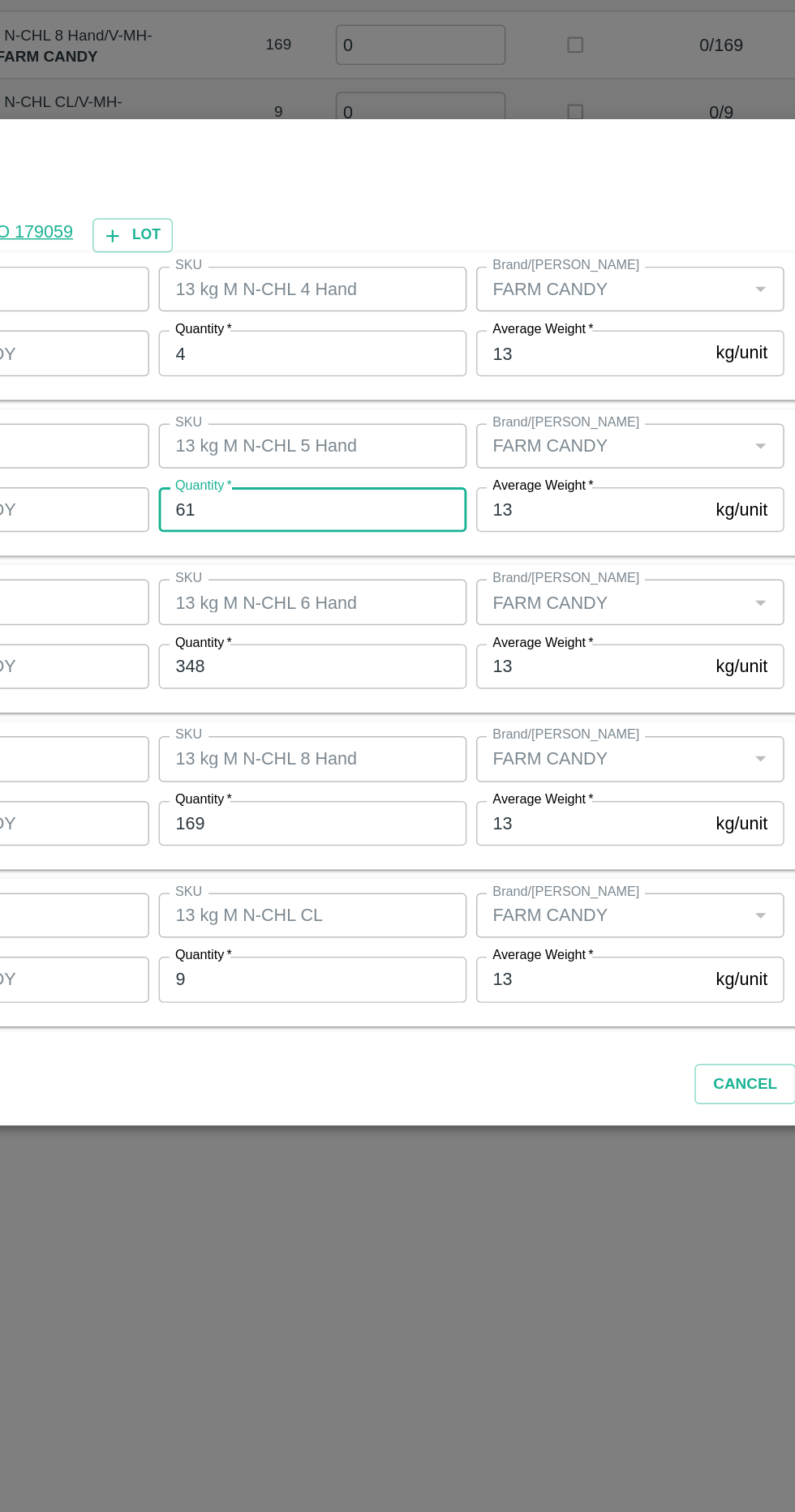
type input "61"
click at [302, 788] on input "348" at bounding box center [368, 786] width 212 height 31
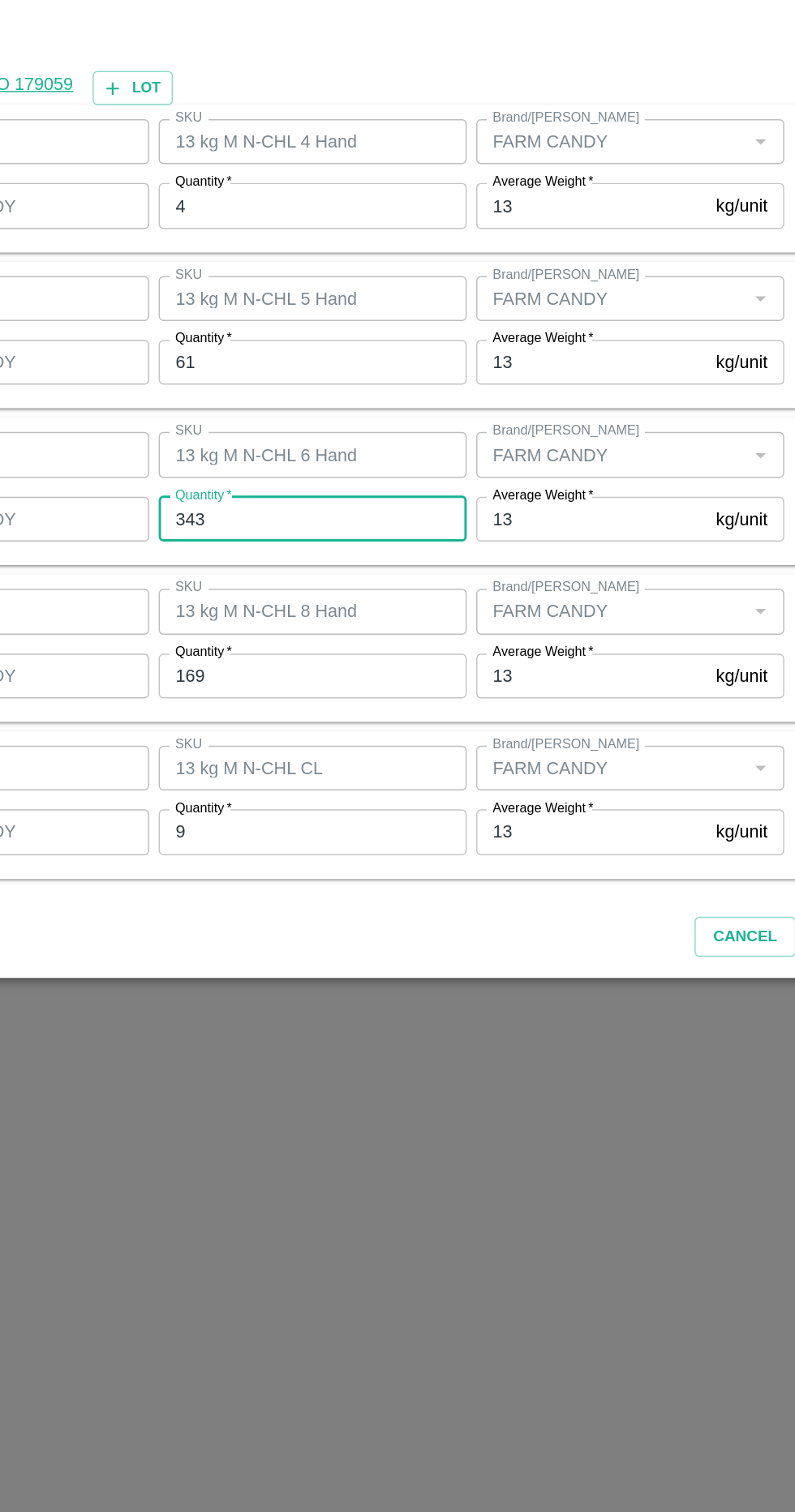
type input "343"
click at [311, 895] on input "169" at bounding box center [368, 894] width 212 height 31
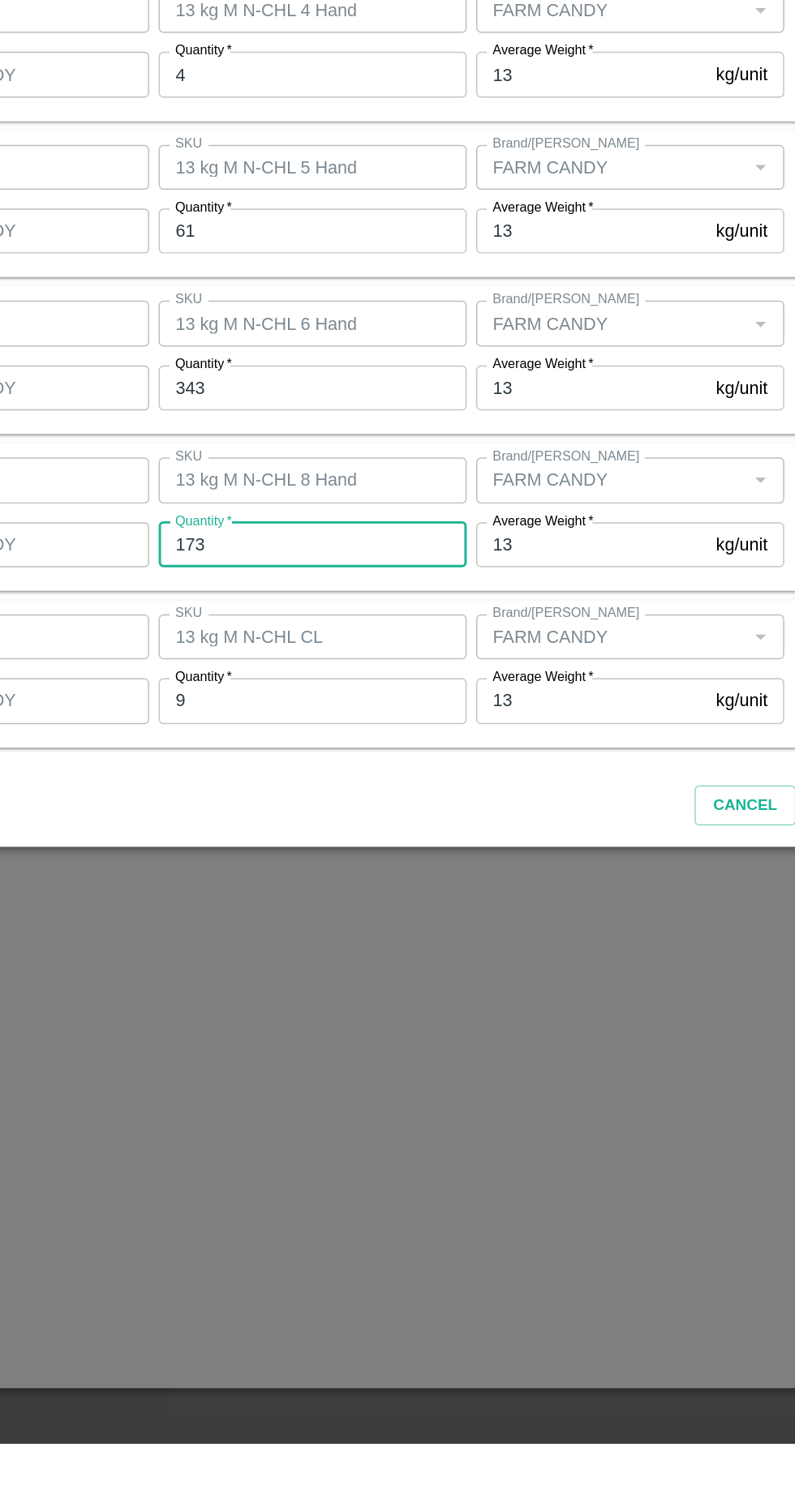
type input "173"
click at [292, 995] on input "9" at bounding box center [368, 1001] width 212 height 31
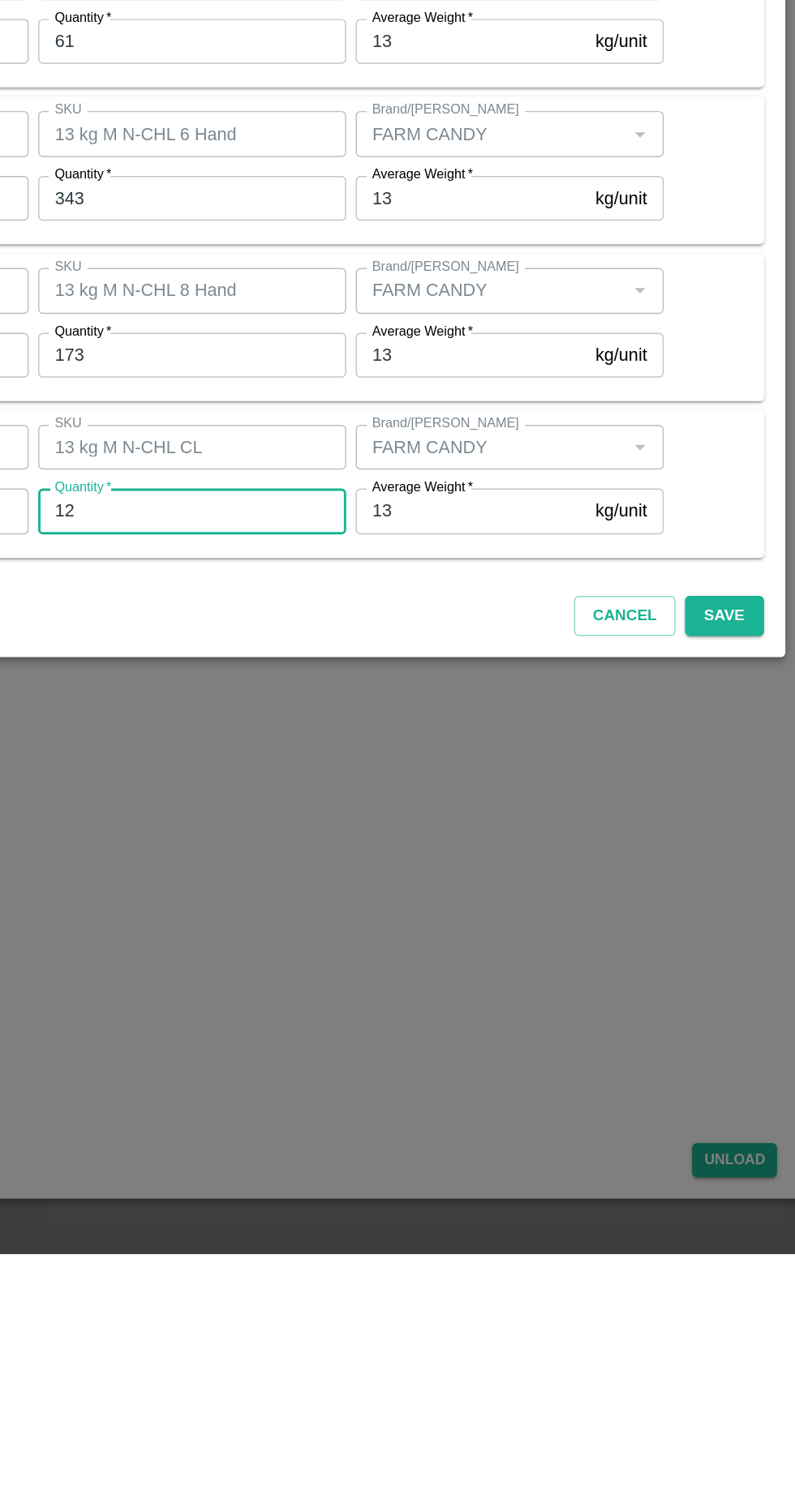
type input "12"
click at [747, 1065] on button "Save" at bounding box center [734, 1074] width 54 height 29
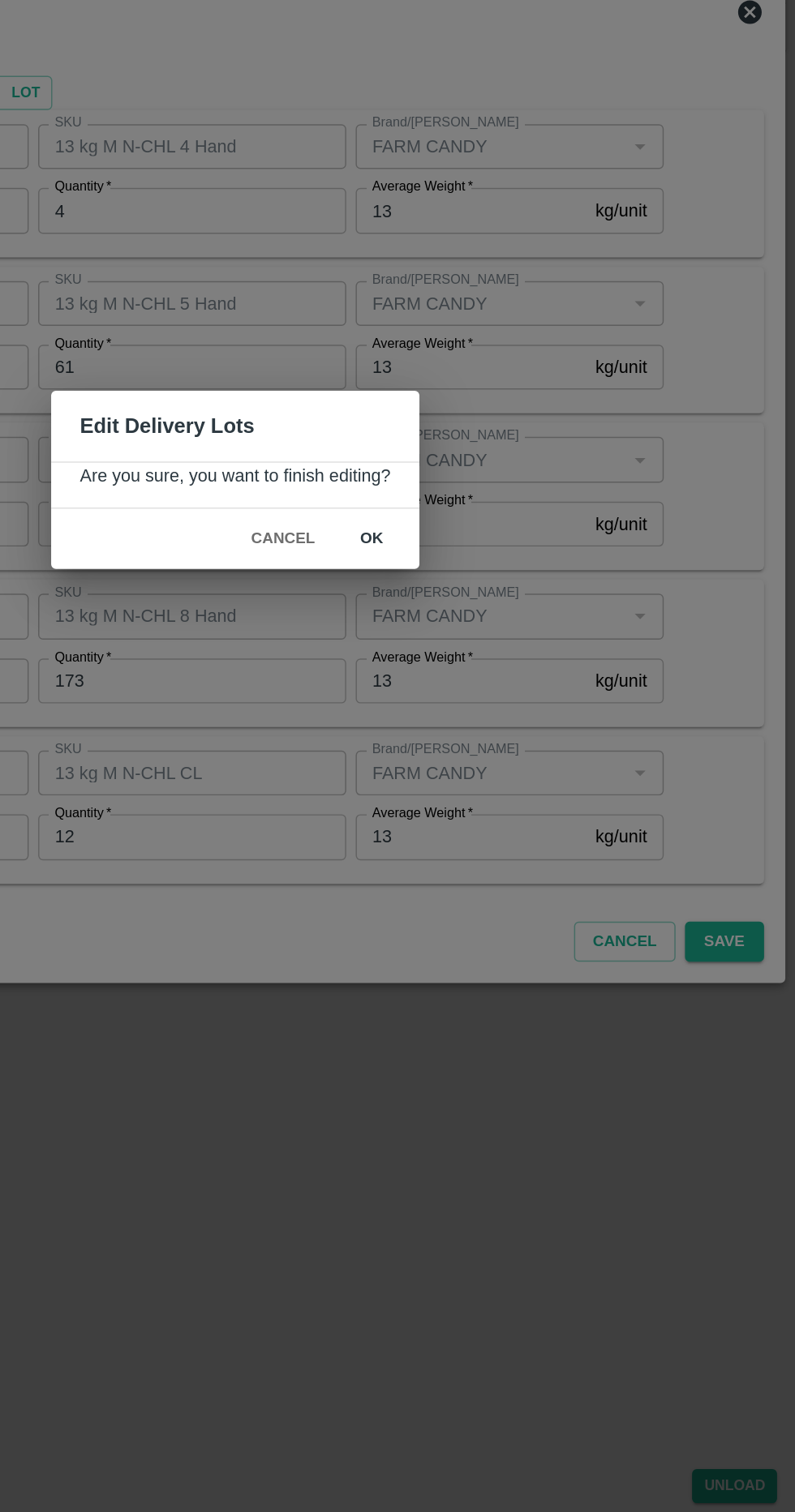
click at [507, 786] on button "ok" at bounding box center [492, 796] width 52 height 29
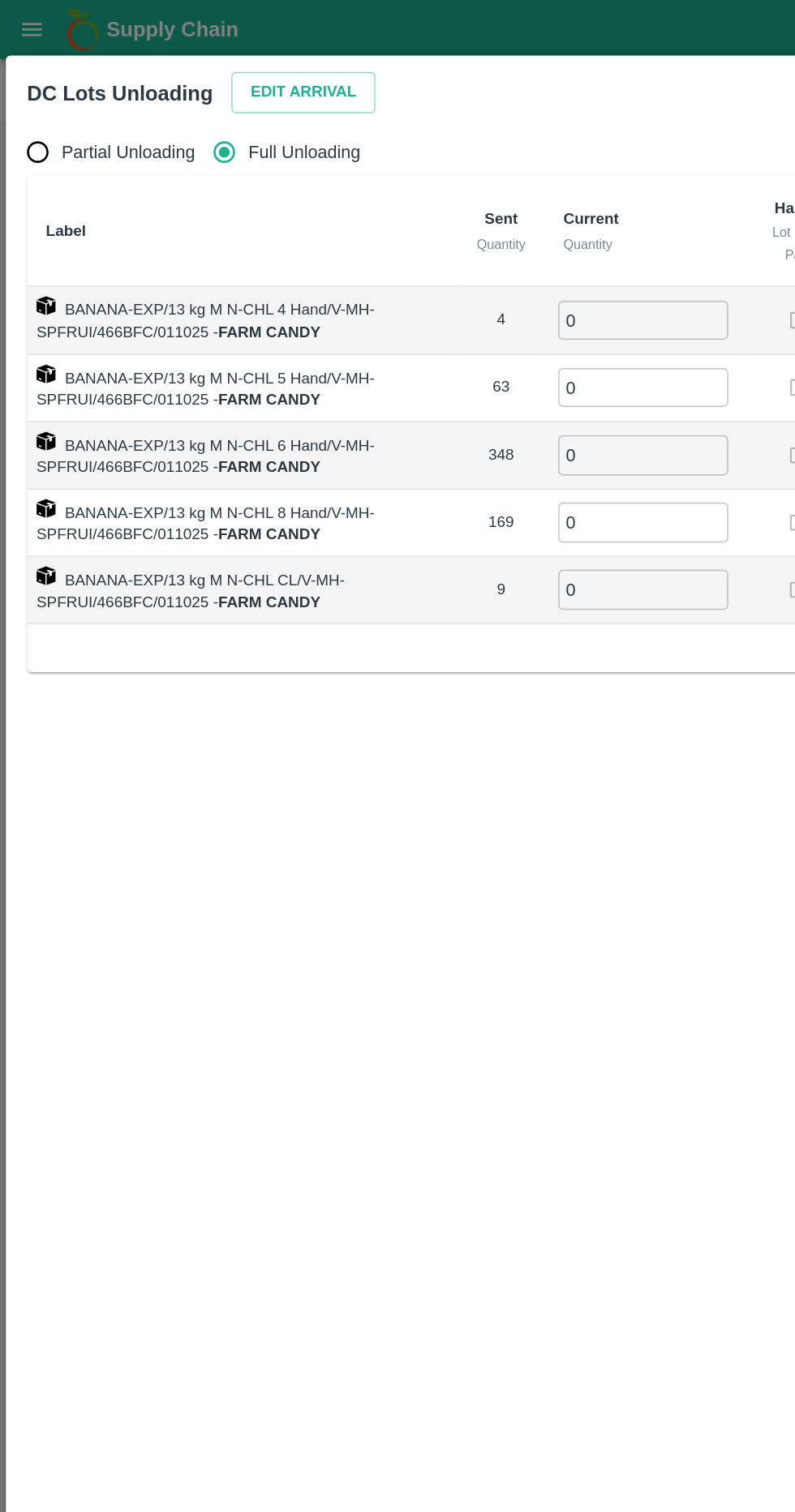
radio input "true"
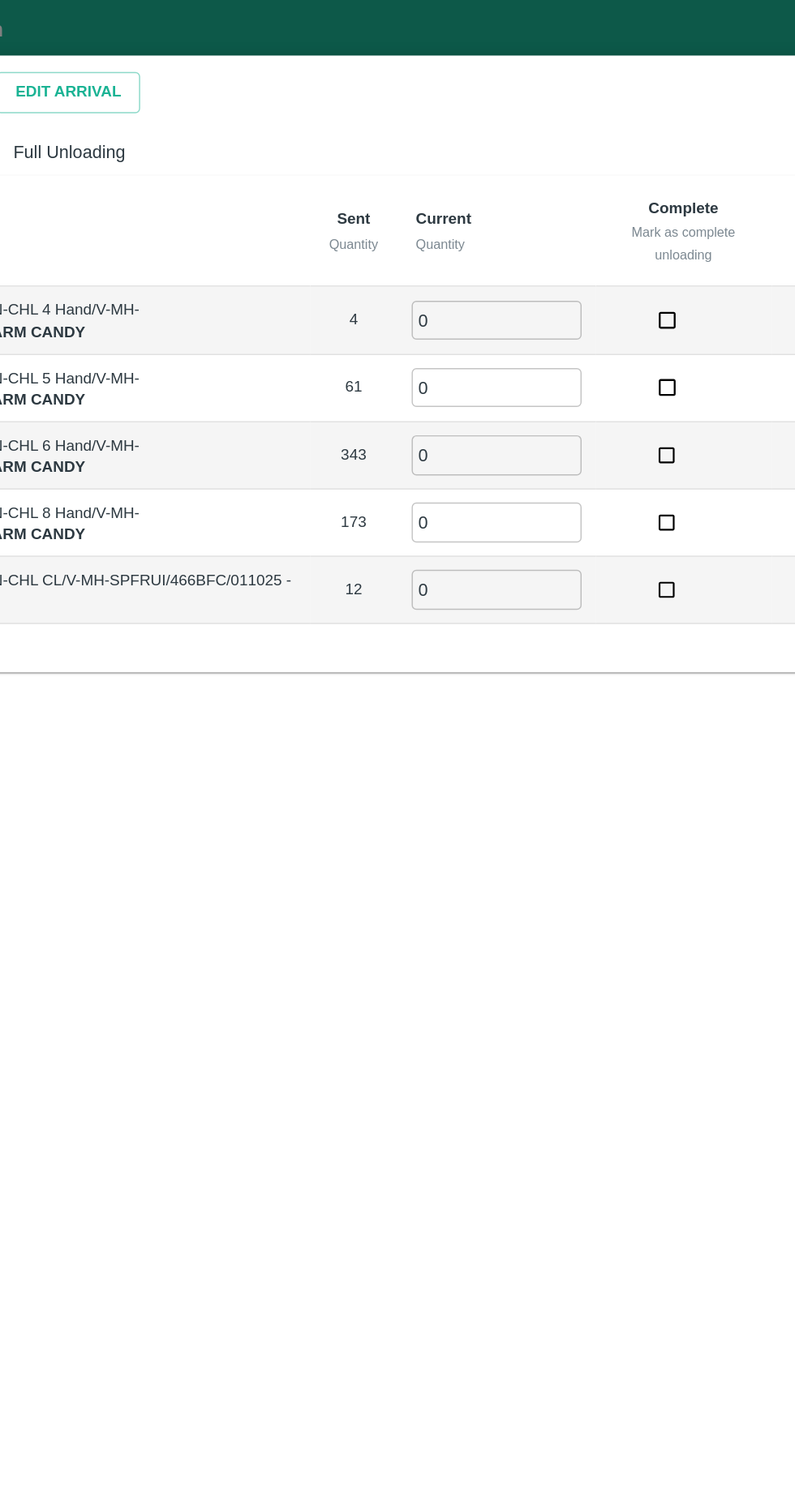
click at [539, 216] on input "0" at bounding box center [502, 220] width 117 height 27
type input "4"
click at [536, 307] on input "0" at bounding box center [502, 313] width 117 height 27
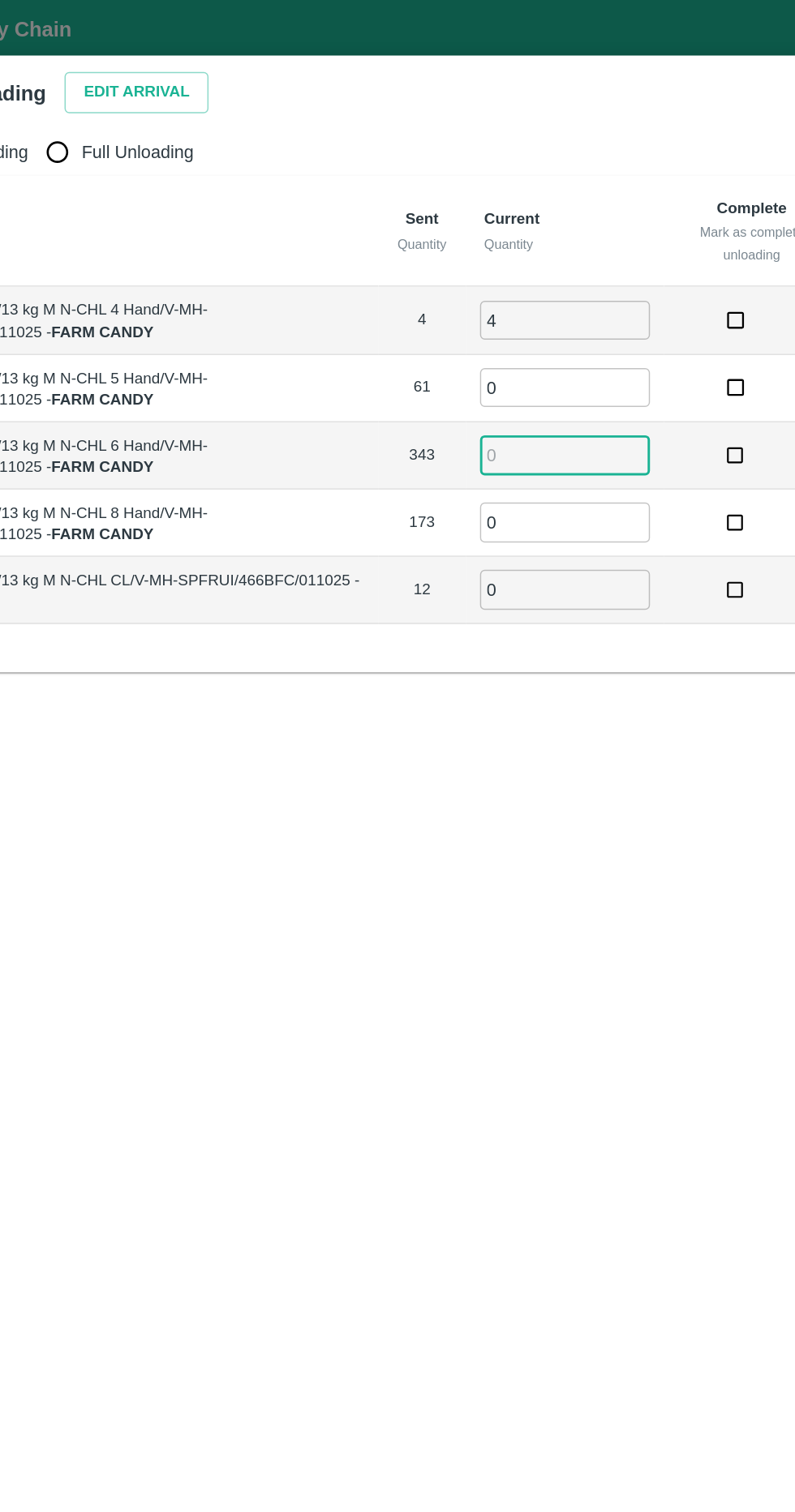
click at [186, 102] on span "Full Unloading" at bounding box center [210, 104] width 77 height 18
click at [170, 102] on input "Full Unloading" at bounding box center [154, 104] width 33 height 33
radio input "true"
type input "0"
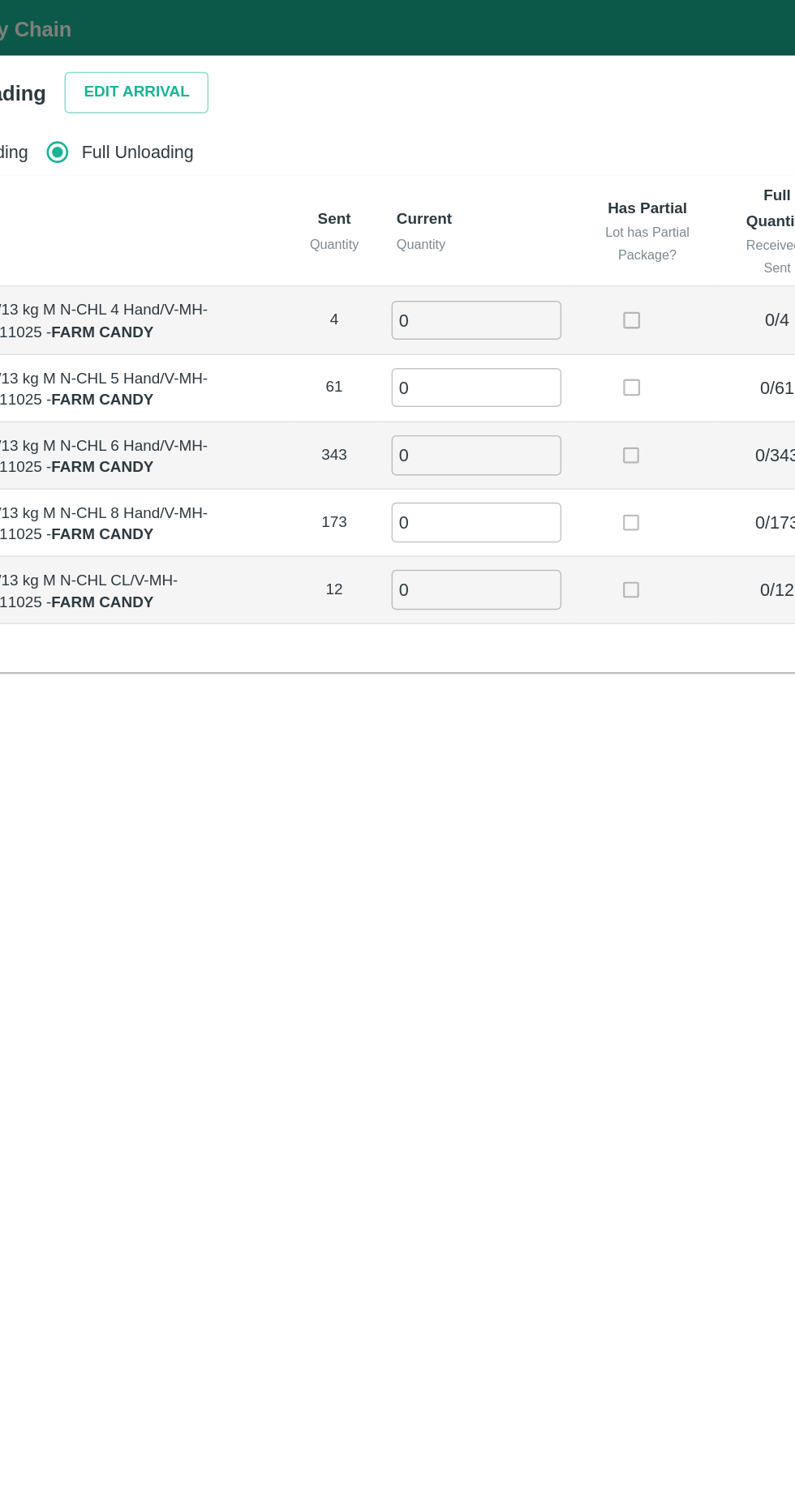
click at [464, 212] on input "0" at bounding box center [442, 220] width 117 height 27
type input "4"
click at [477, 267] on input "0" at bounding box center [442, 266] width 117 height 27
type input "61"
click at [488, 307] on input "0" at bounding box center [442, 313] width 117 height 27
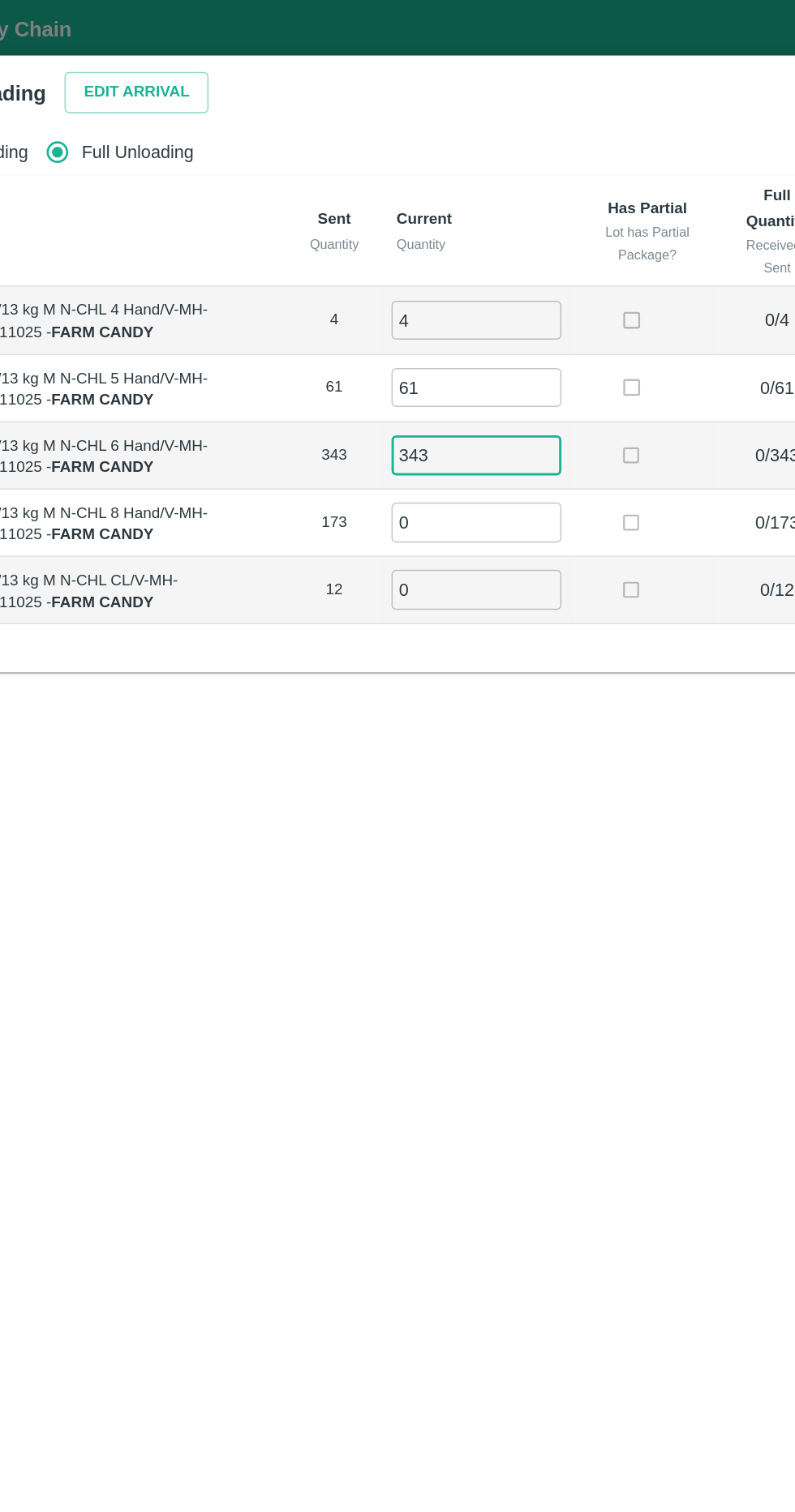
type input "343"
click at [476, 354] on input "0" at bounding box center [442, 359] width 117 height 27
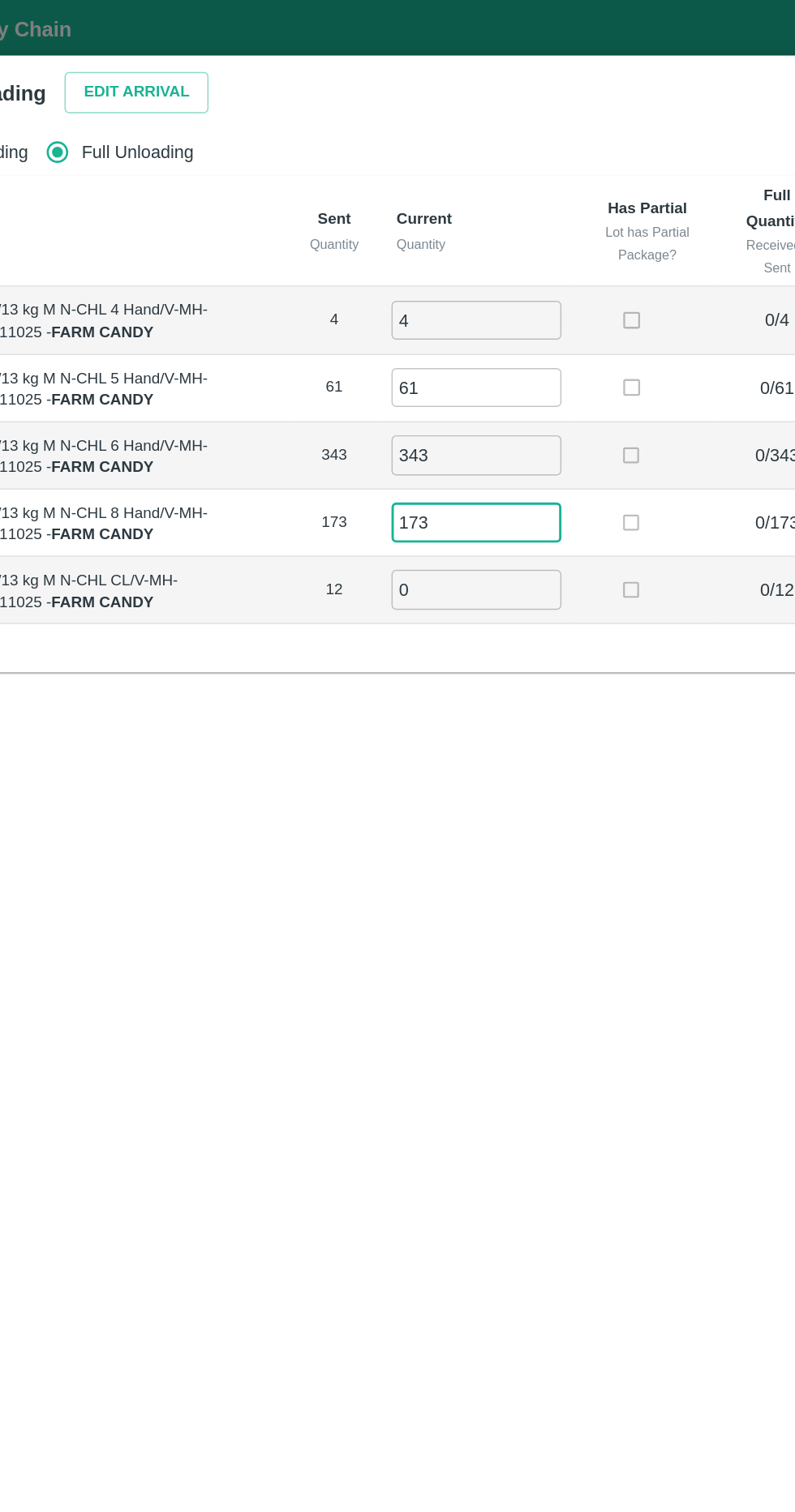
type input "173"
click at [468, 405] on input "0" at bounding box center [442, 405] width 117 height 27
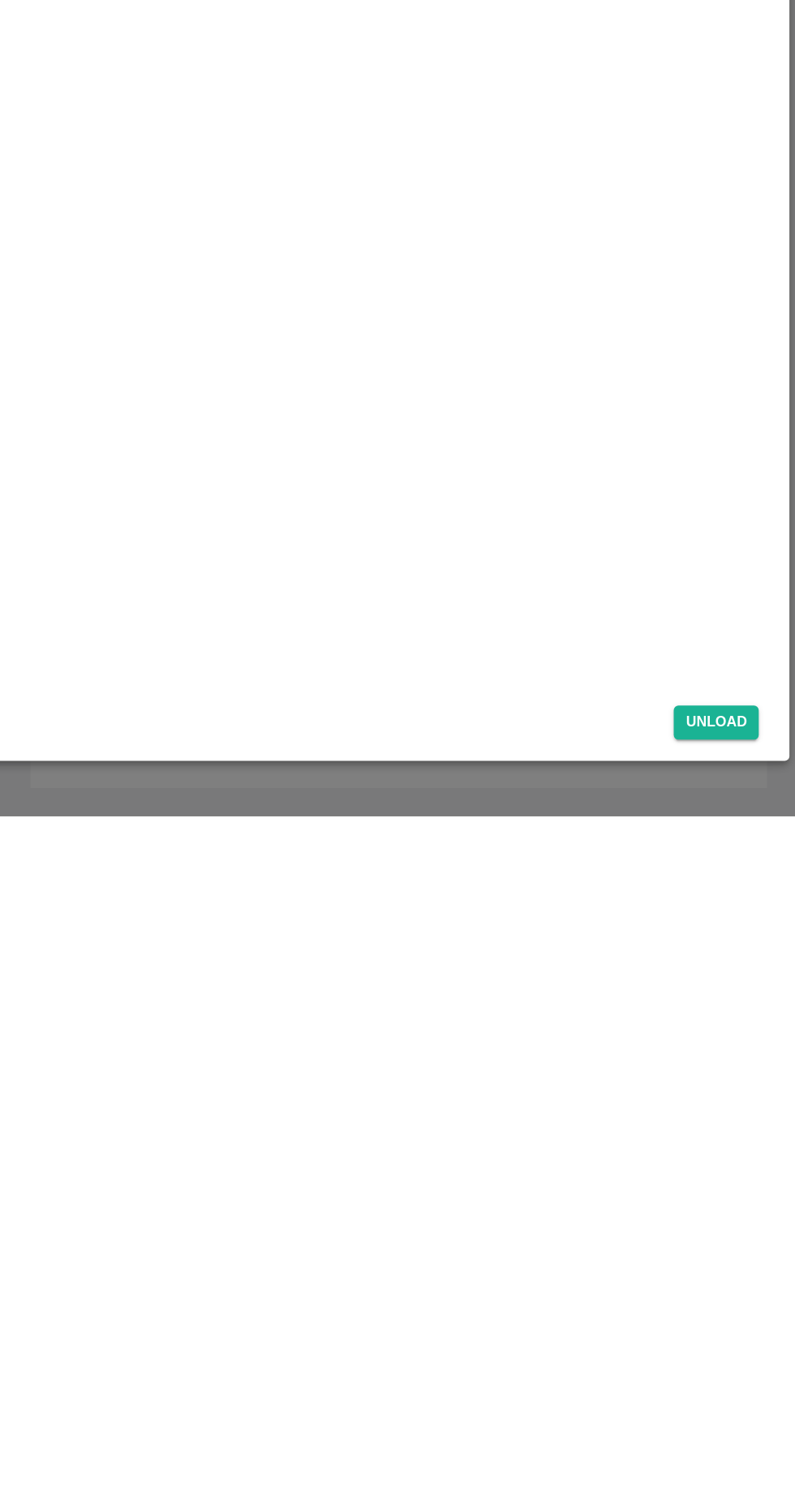
type input "12"
click at [741, 1448] on button "Unload" at bounding box center [740, 1447] width 59 height 23
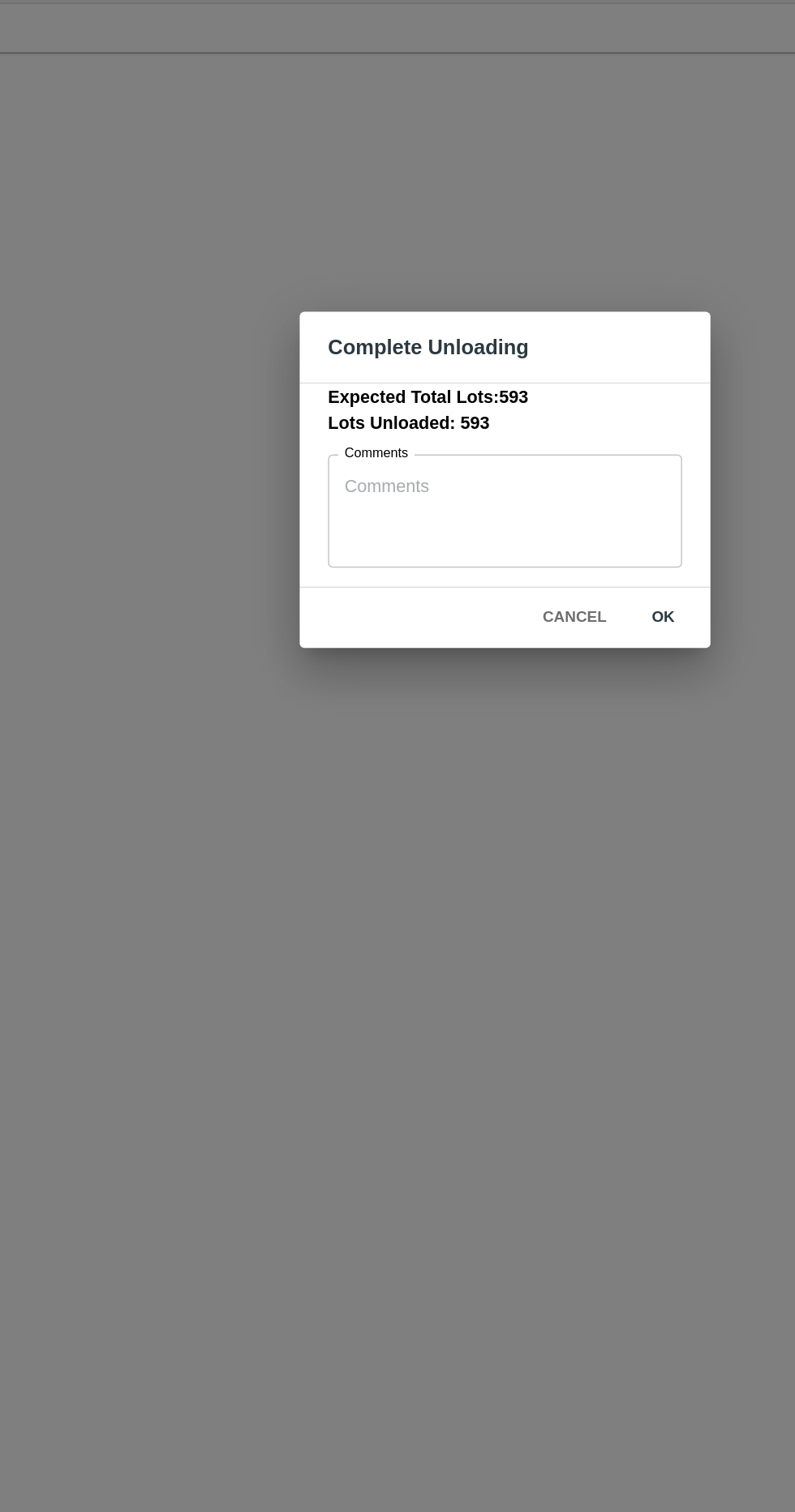
click at [526, 847] on button "ok" at bounding box center [506, 851] width 52 height 29
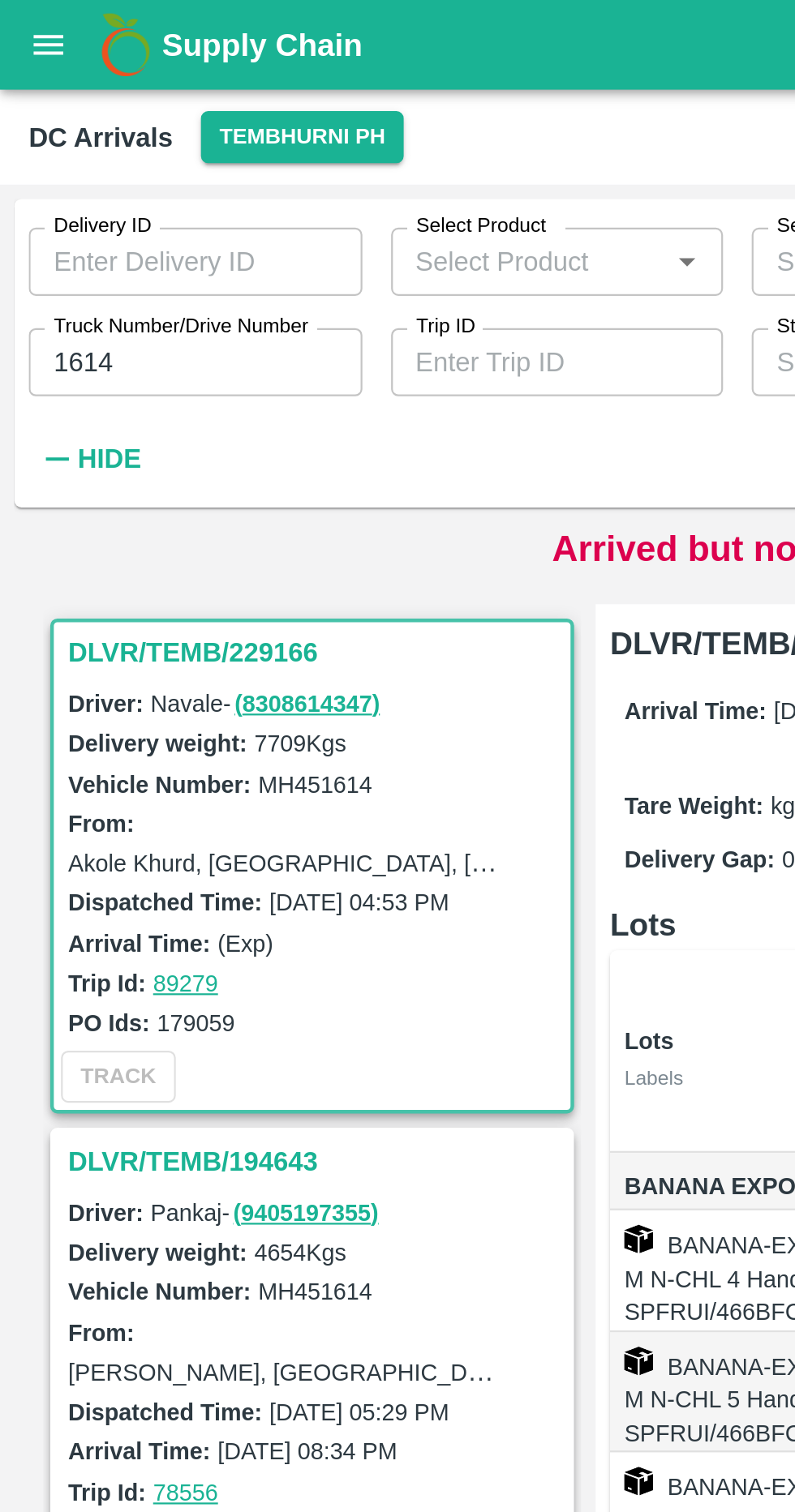
click at [98, 160] on input "1614" at bounding box center [88, 164] width 151 height 31
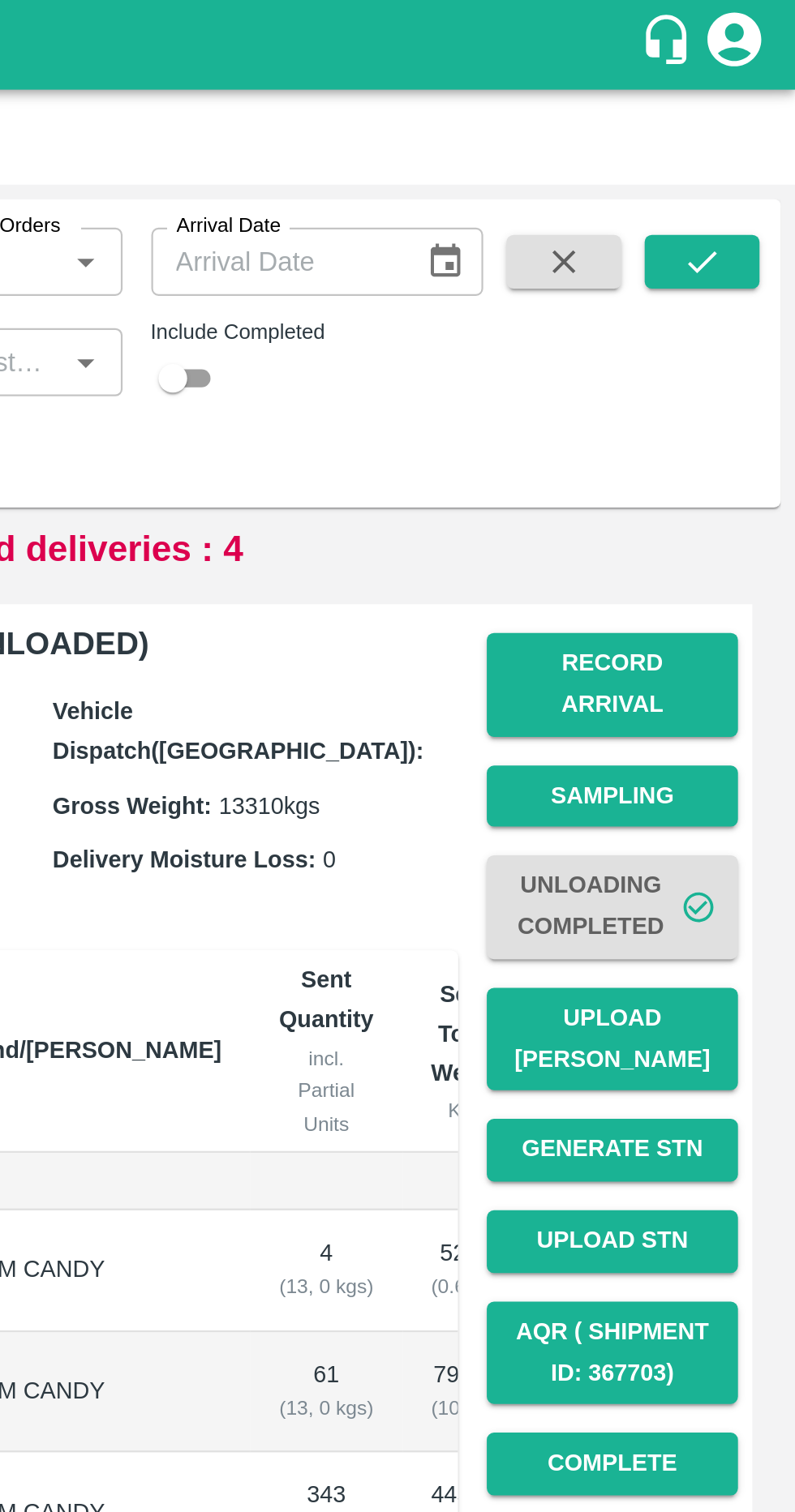
click at [684, 117] on icon "button" at bounding box center [690, 117] width 18 height 18
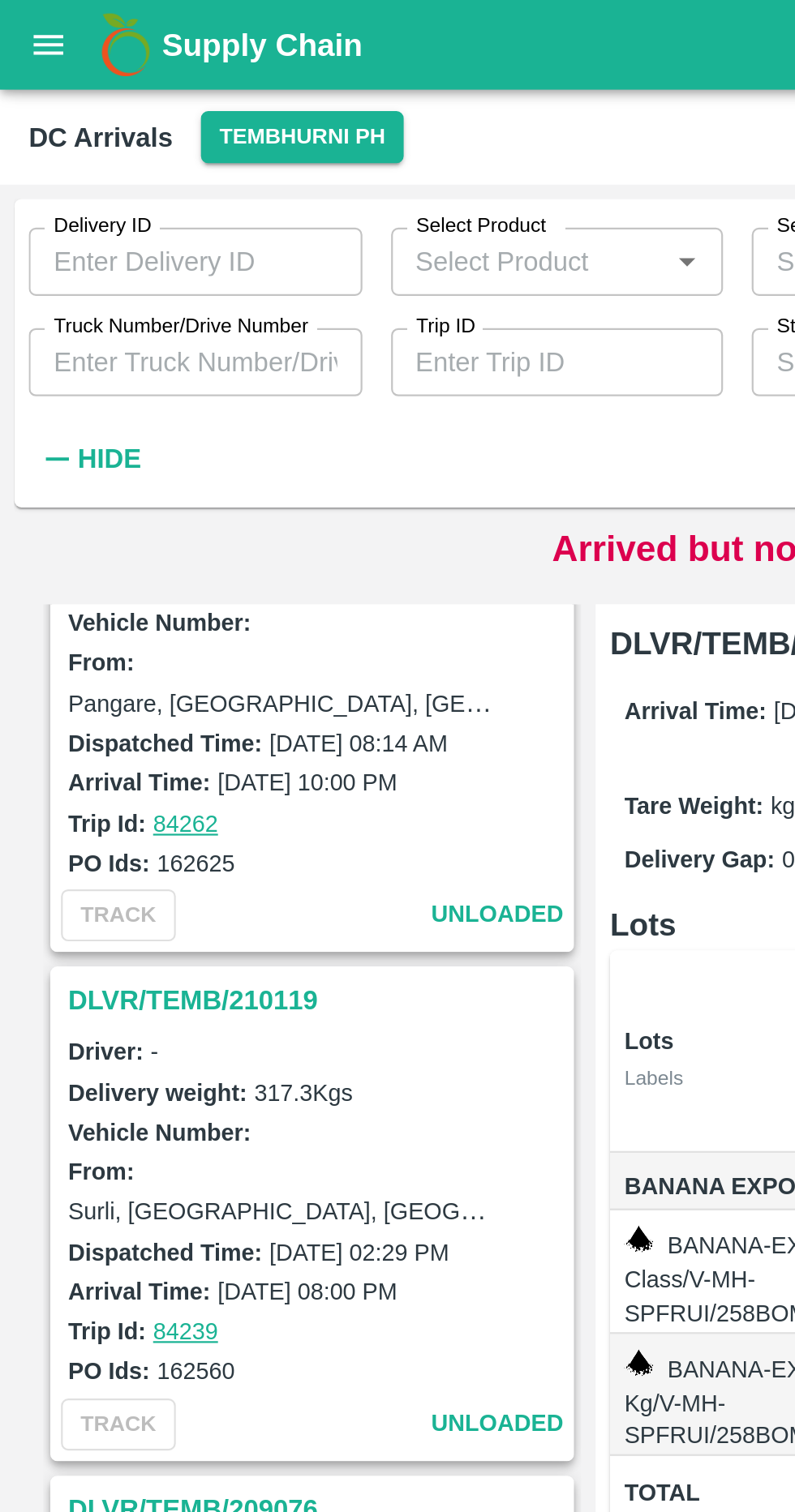
scroll to position [3756, 0]
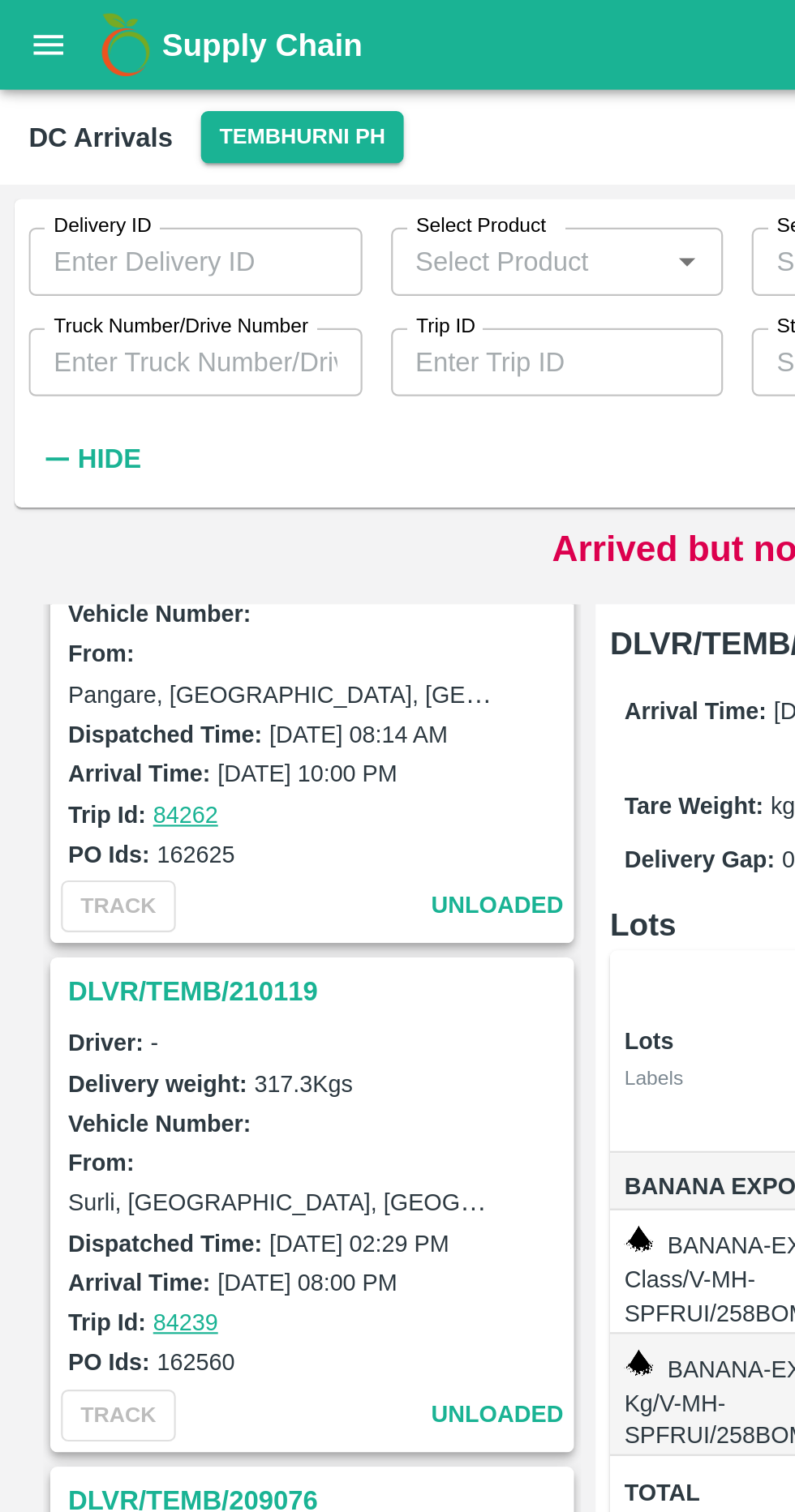
click at [28, 168] on input "Truck Number/Drive Number" at bounding box center [88, 164] width 151 height 31
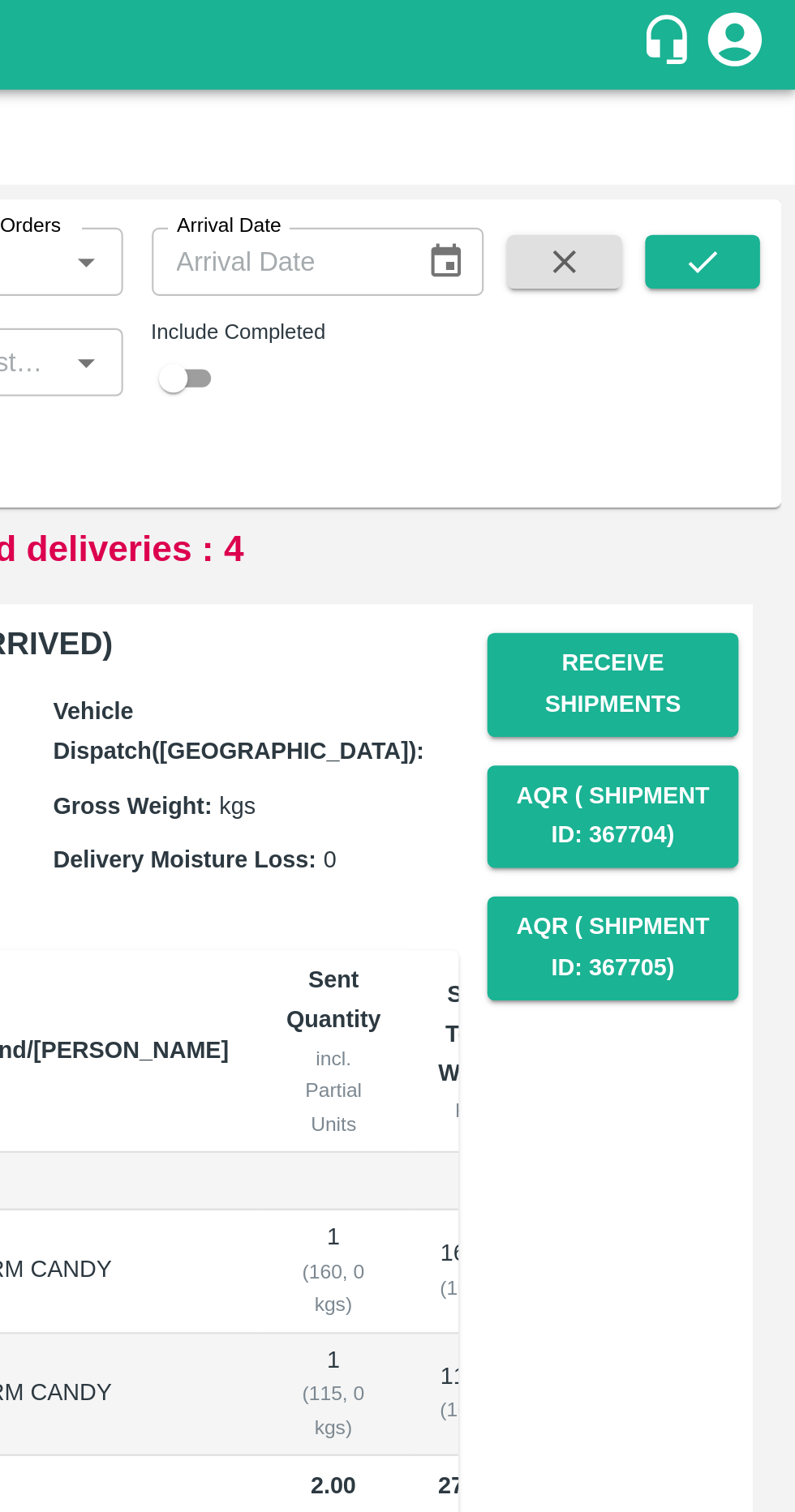
scroll to position [0, 0]
type input "5250"
click at [762, 125] on button "submit" at bounding box center [753, 118] width 52 height 24
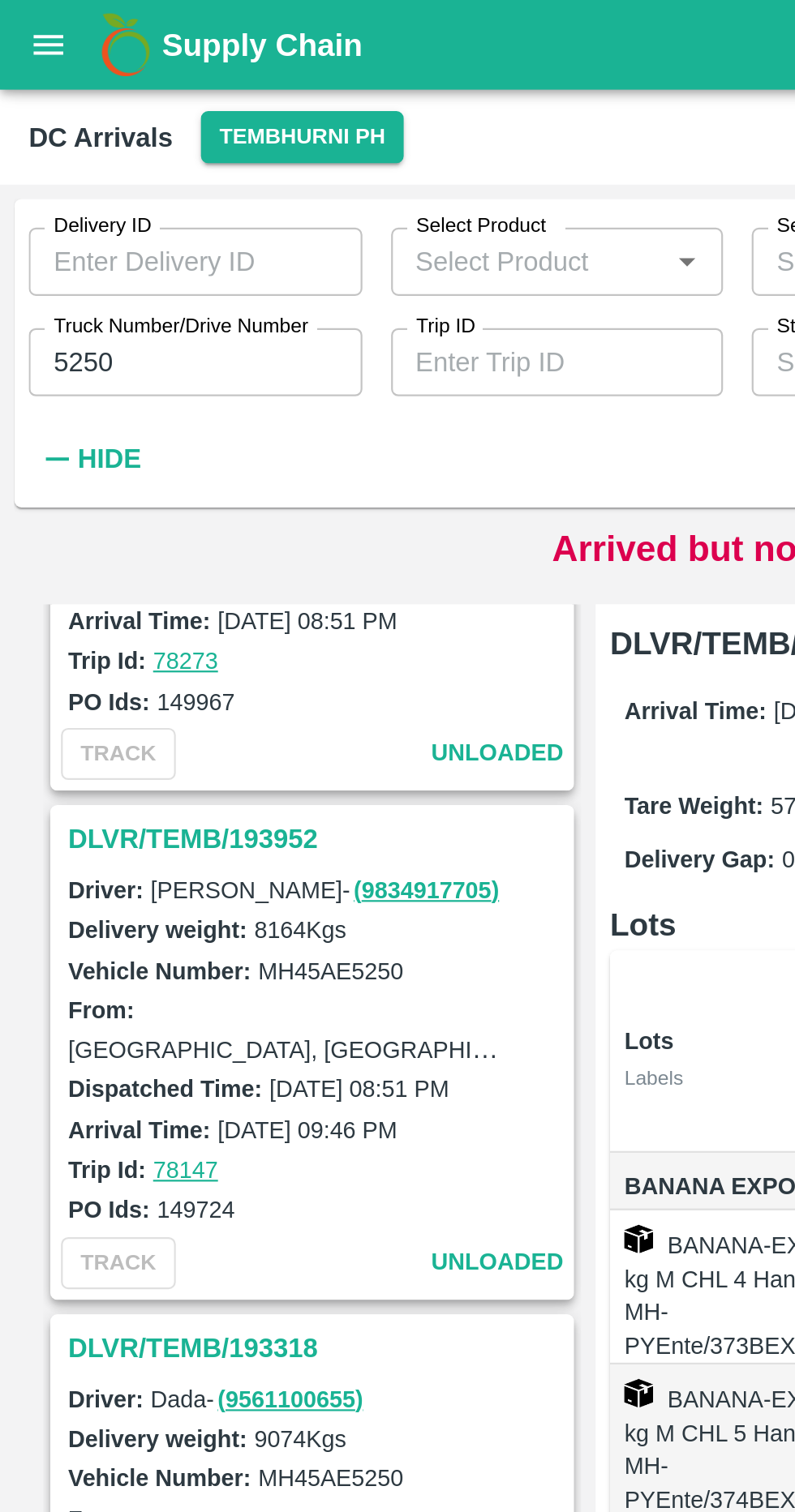
scroll to position [608, 0]
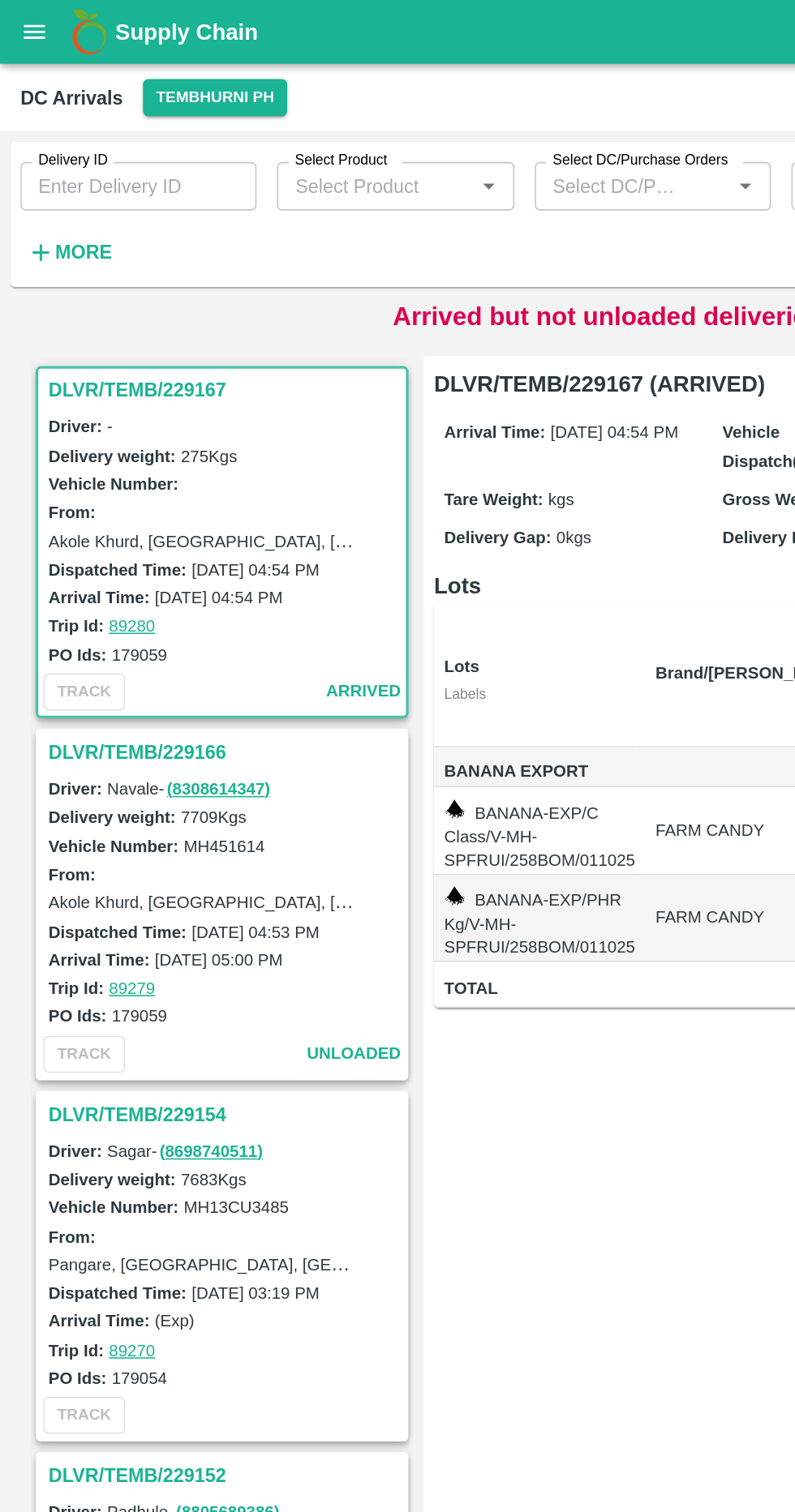
click at [59, 170] on h6 "More" at bounding box center [53, 160] width 36 height 21
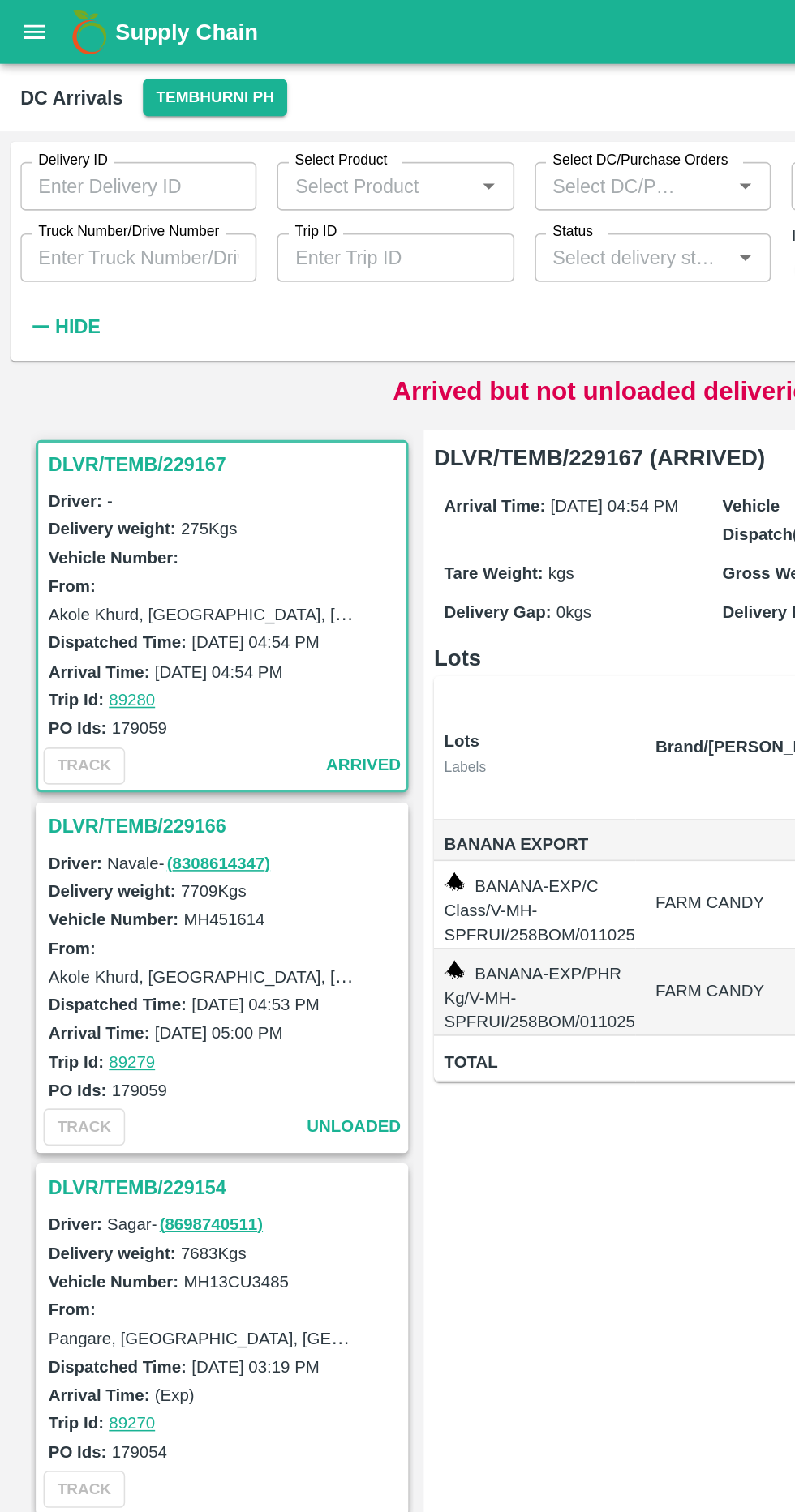
click at [81, 166] on input "Truck Number/Drive Number" at bounding box center [87, 164] width 150 height 31
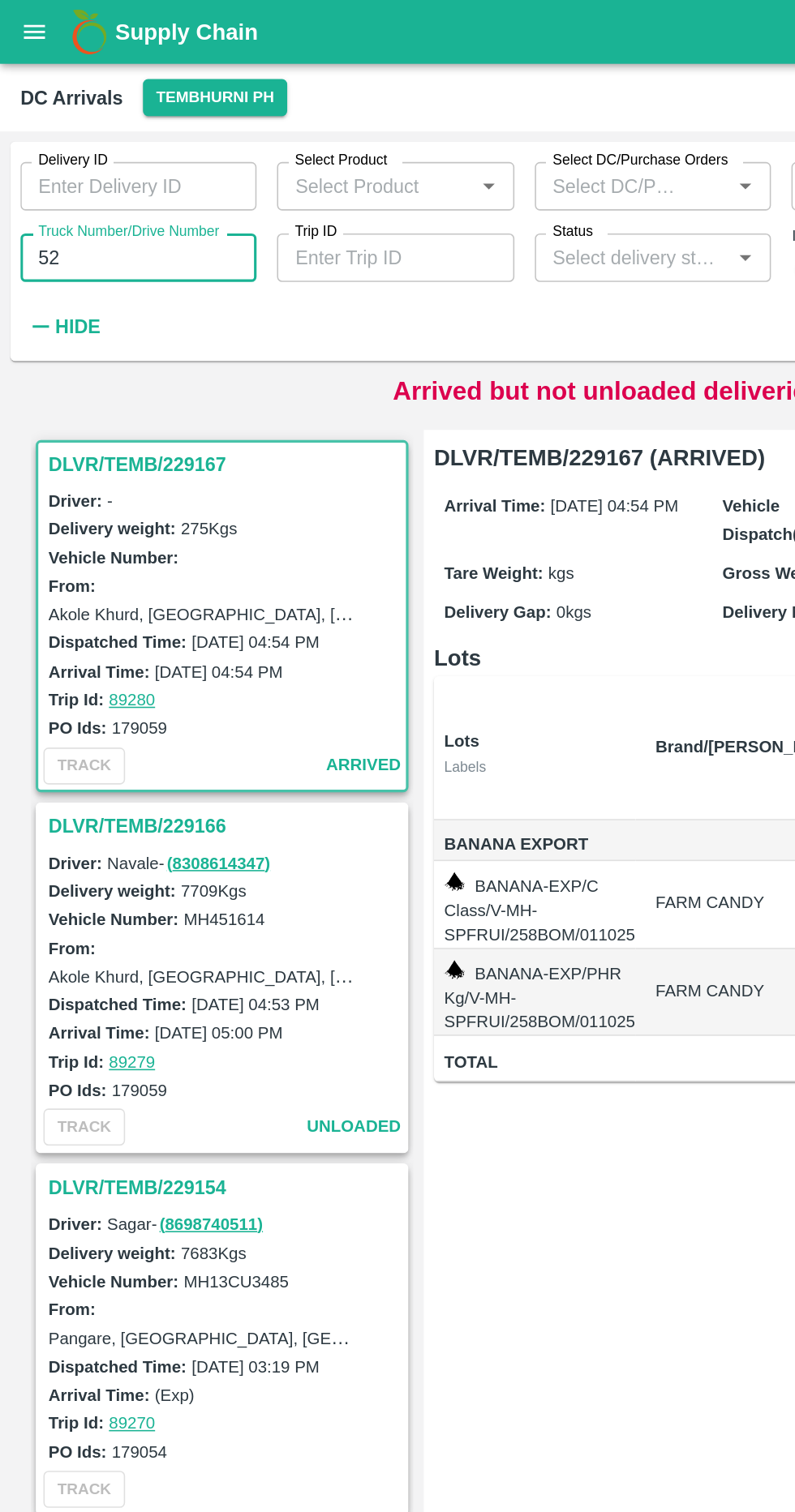
type input "5250"
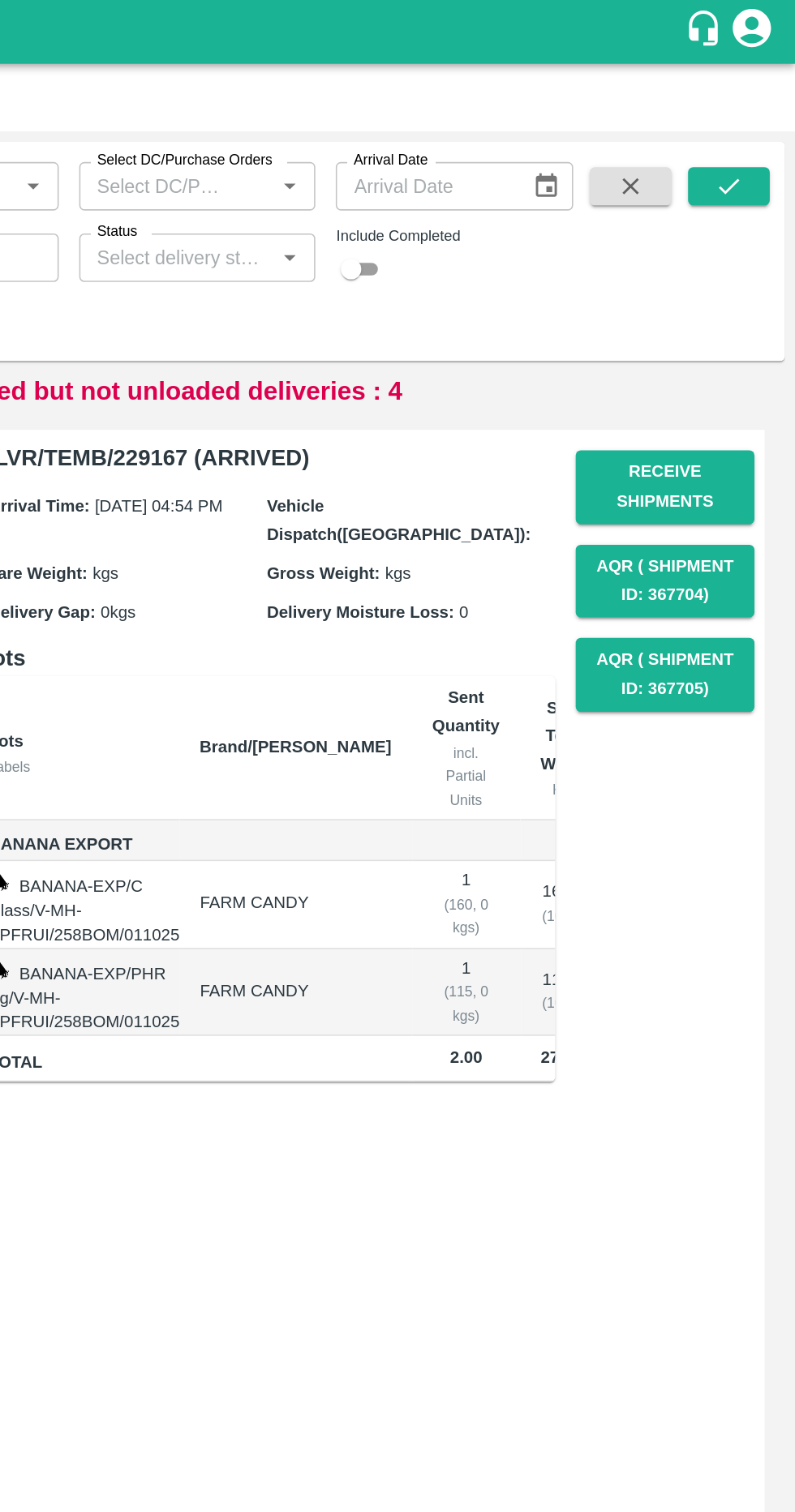
click at [748, 117] on icon "submit" at bounding box center [752, 117] width 18 height 18
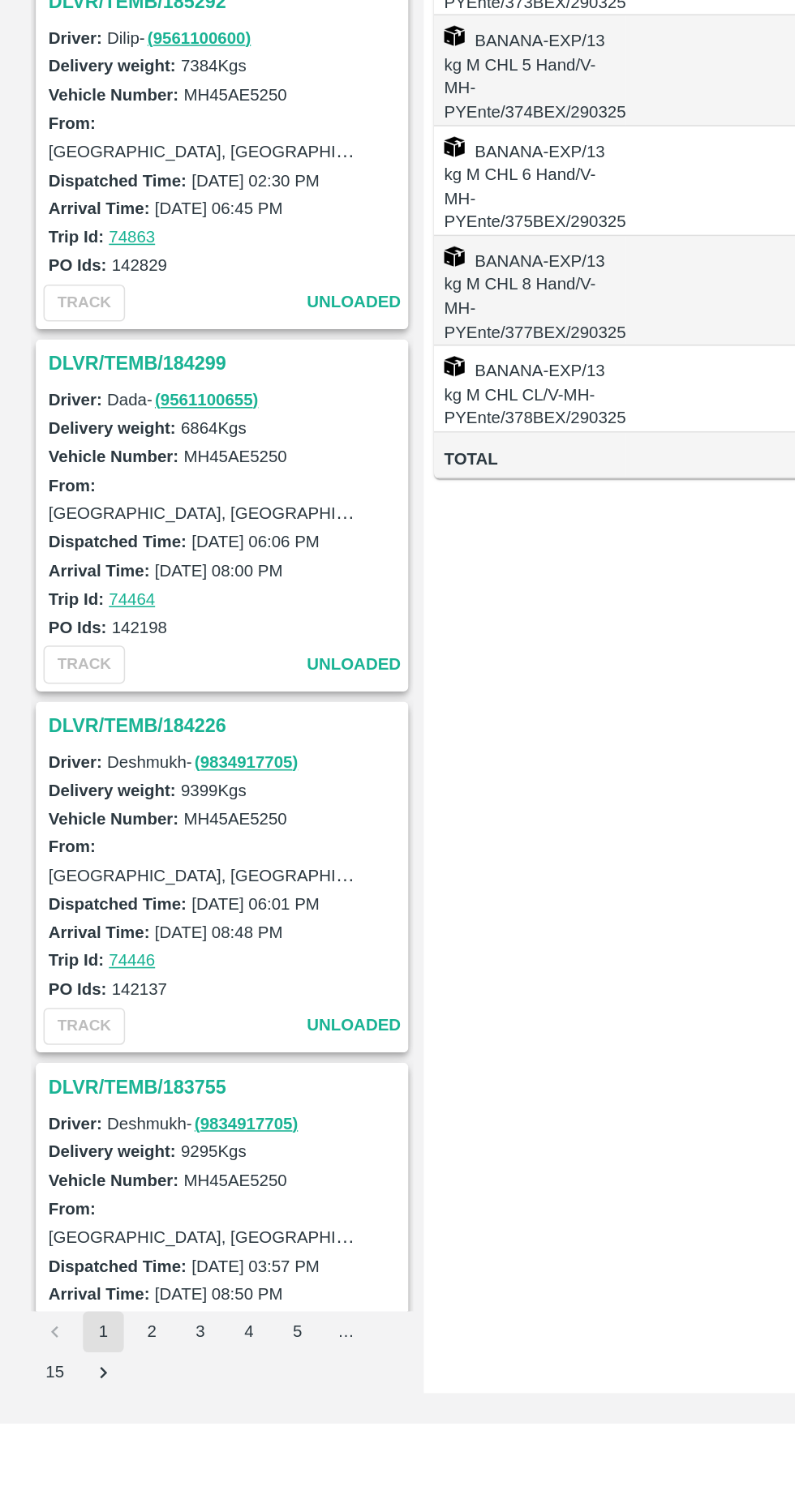
scroll to position [4302, 0]
